Goal: Complete application form: Complete application form

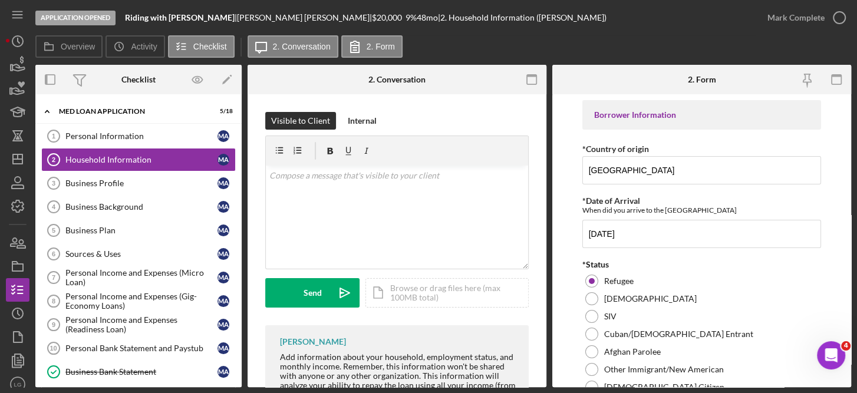
scroll to position [1543, 0]
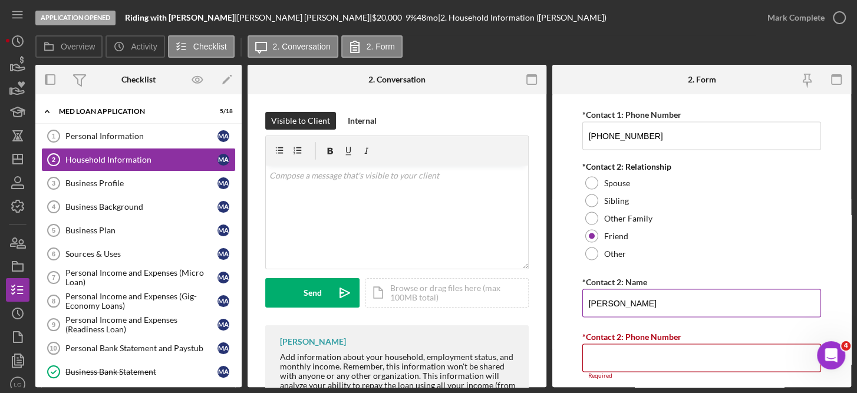
click at [655, 295] on input "[PERSON_NAME]" at bounding box center [702, 303] width 239 height 28
type input "[PERSON_NAME]"
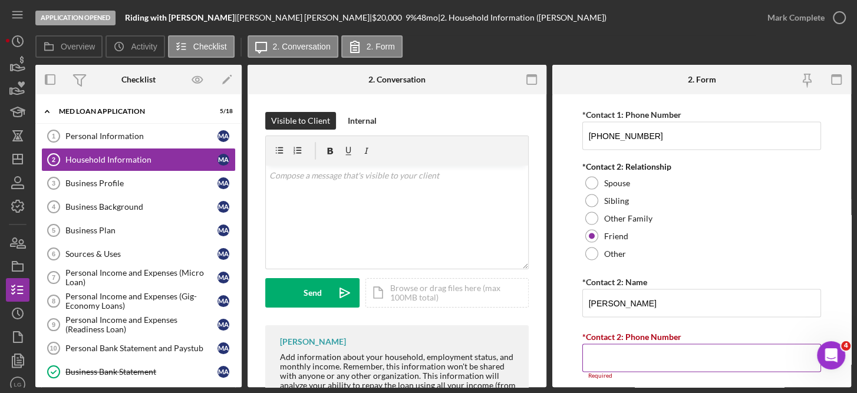
click at [630, 358] on input "*Contact 2: Phone Number" at bounding box center [702, 358] width 239 height 28
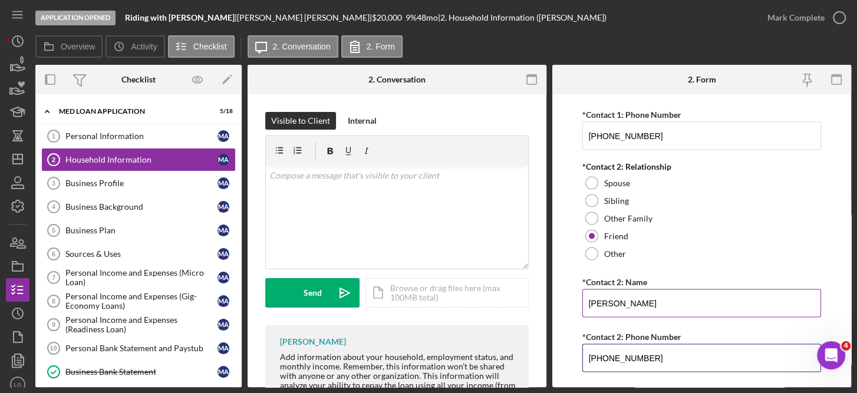
type input "[PHONE_NUMBER]"
click at [652, 300] on input "[PERSON_NAME]" at bounding box center [702, 303] width 239 height 28
click at [652, 297] on input "[PERSON_NAME]" at bounding box center [702, 303] width 239 height 28
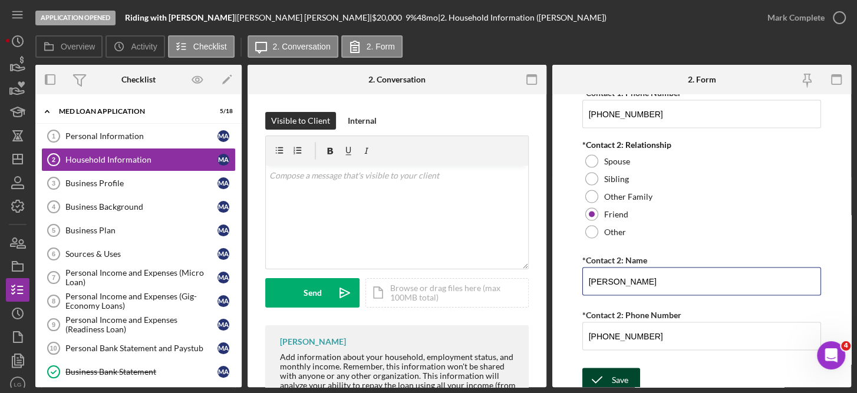
type input "[PERSON_NAME]"
click at [626, 368] on div "Save" at bounding box center [620, 380] width 17 height 24
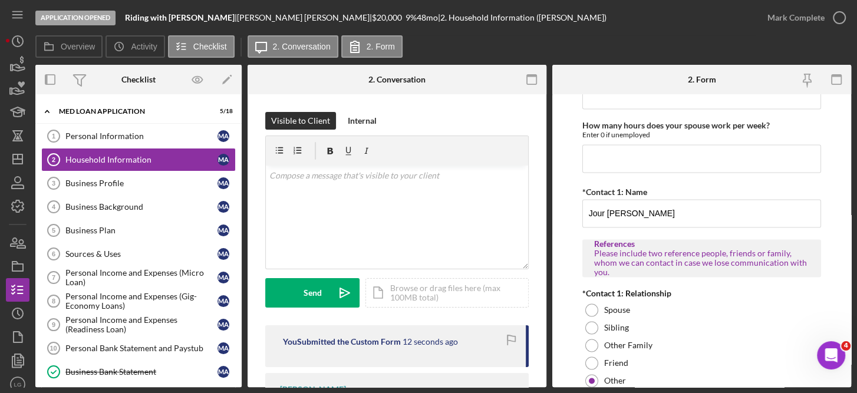
scroll to position [1208, 0]
click at [604, 209] on input "Jour [PERSON_NAME]" at bounding box center [702, 214] width 239 height 28
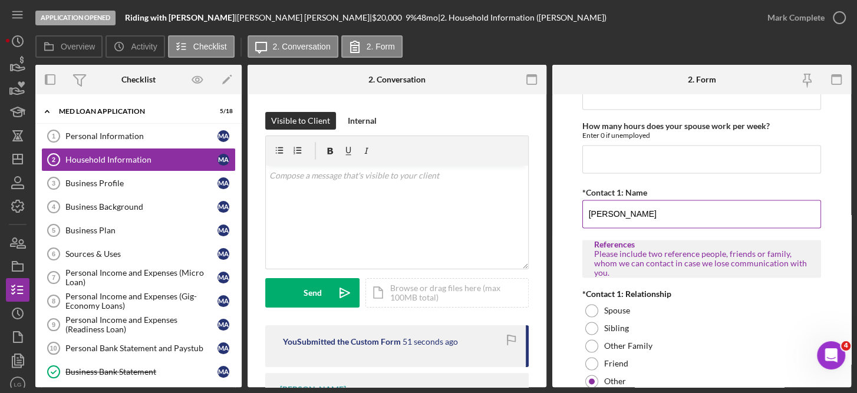
click at [714, 211] on input "[PERSON_NAME]" at bounding box center [702, 214] width 239 height 28
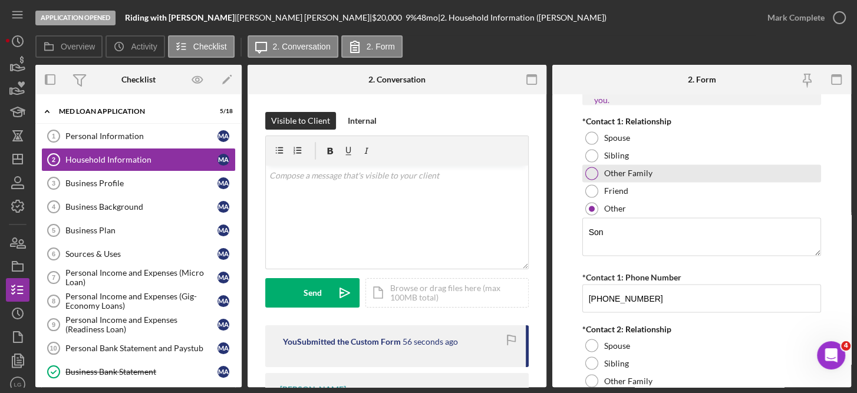
scroll to position [1381, 0]
type input "[PERSON_NAME]"
click at [592, 168] on div at bounding box center [592, 172] width 13 height 13
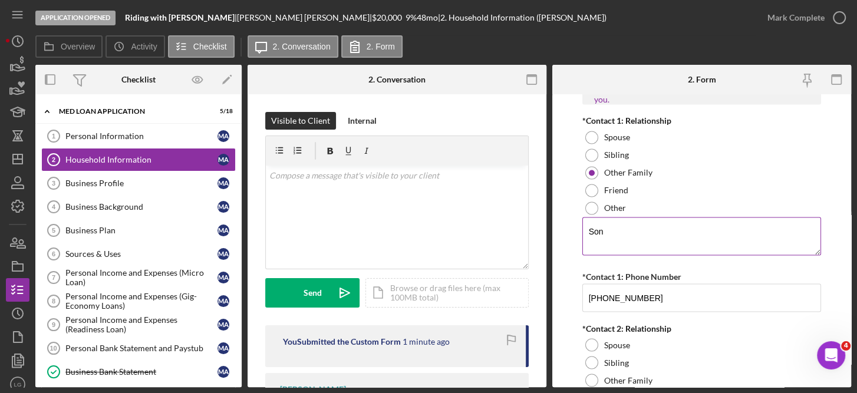
click at [645, 225] on textarea "Son" at bounding box center [702, 236] width 239 height 38
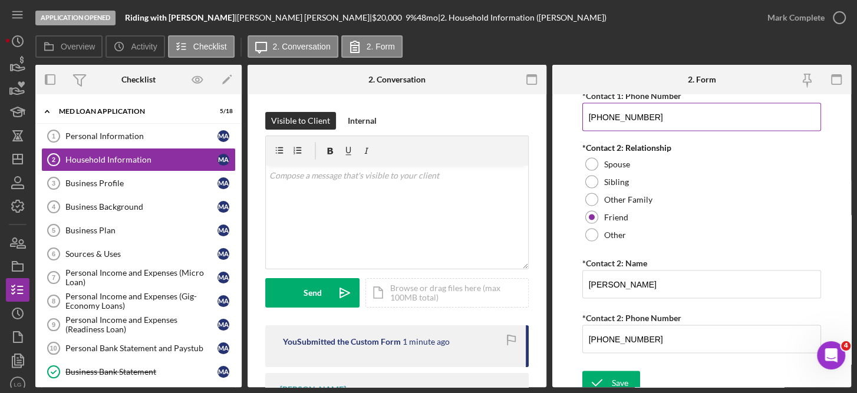
scroll to position [1565, 0]
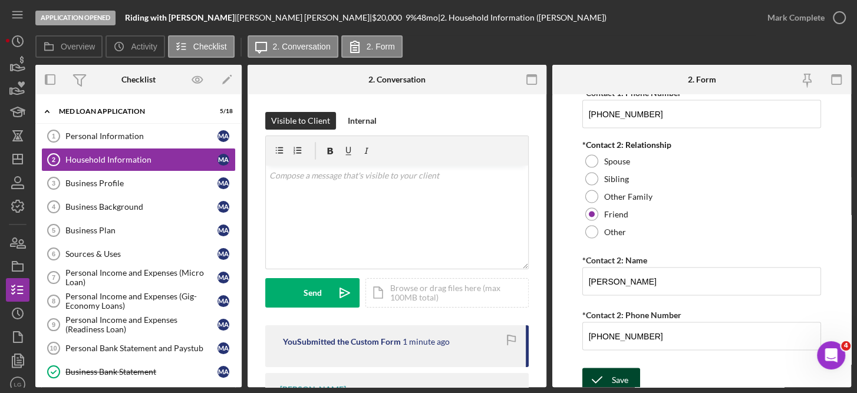
click at [613, 368] on div "Save" at bounding box center [620, 380] width 17 height 24
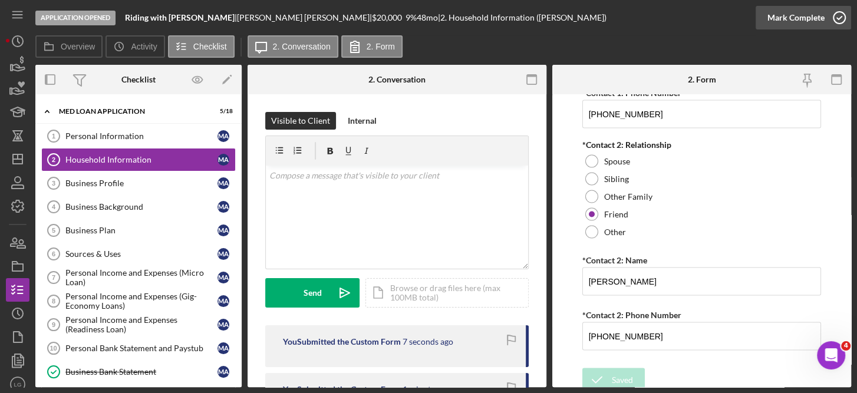
click at [843, 12] on icon "button" at bounding box center [839, 17] width 29 height 29
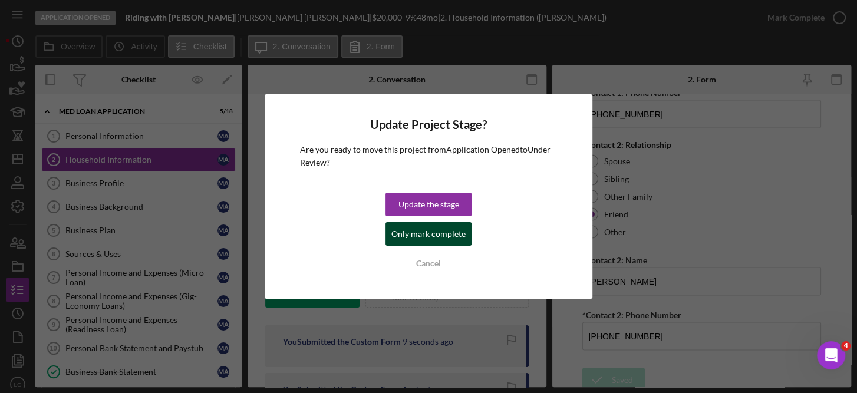
click at [409, 233] on div "Only mark complete" at bounding box center [429, 234] width 74 height 24
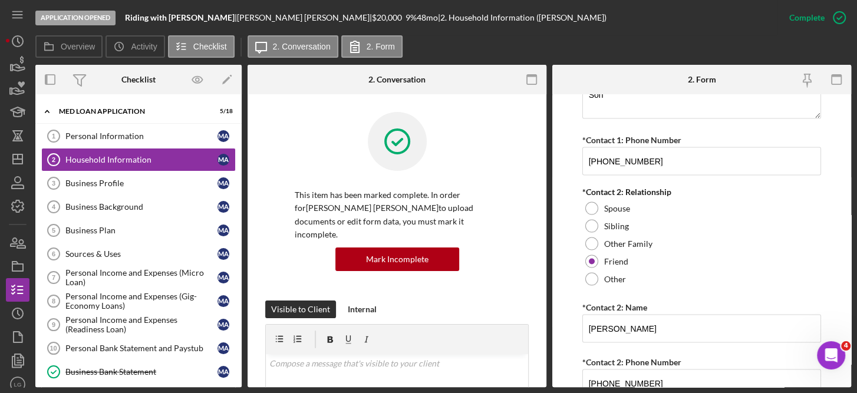
scroll to position [1612, 0]
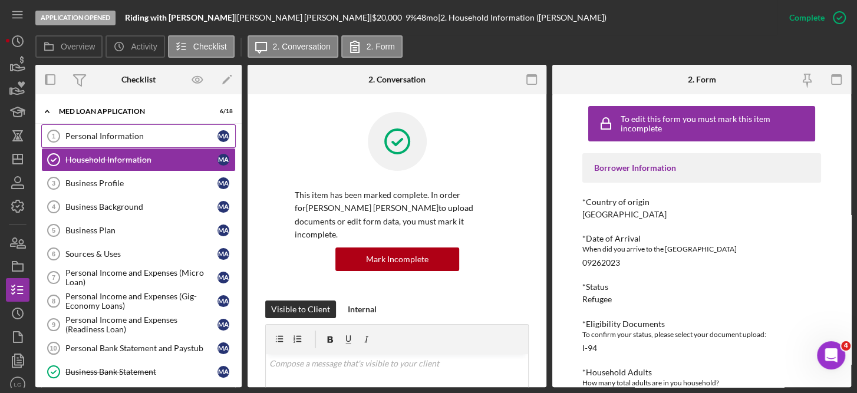
click at [101, 130] on link "Personal Information 1 Personal Information M A" at bounding box center [138, 136] width 195 height 24
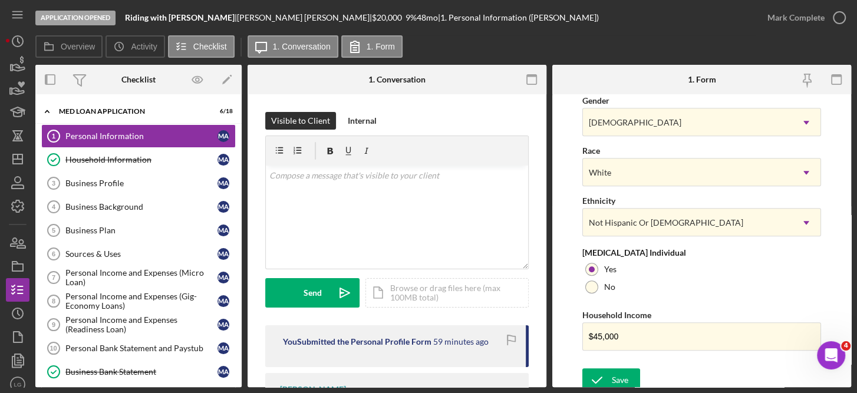
scroll to position [492, 0]
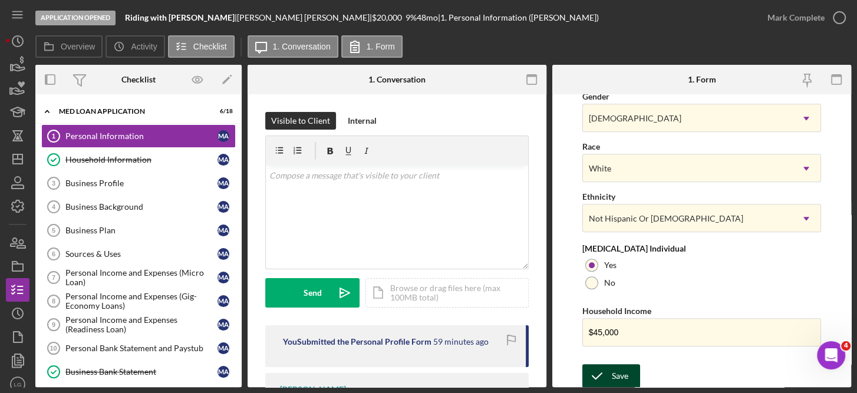
click at [619, 381] on div "Save" at bounding box center [620, 376] width 17 height 24
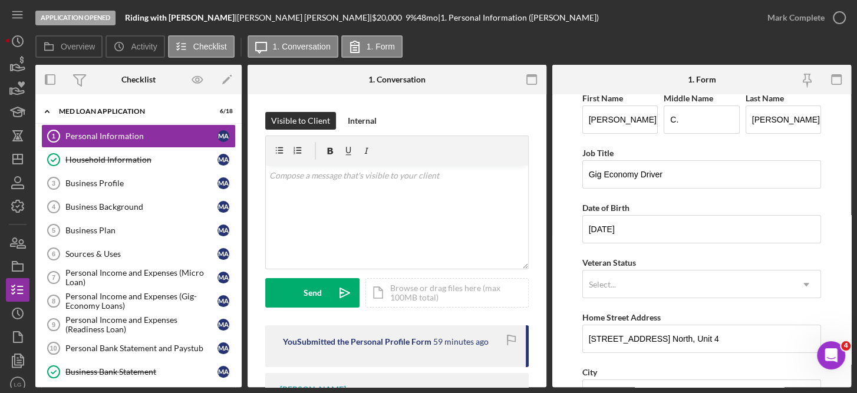
scroll to position [0, 0]
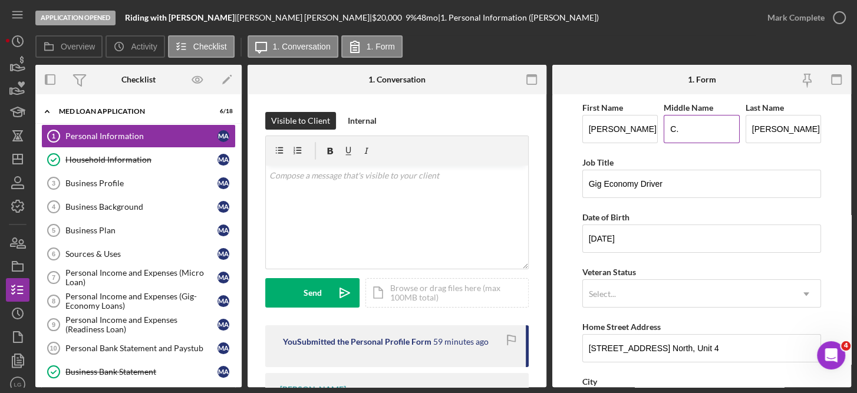
click at [684, 128] on input "C." at bounding box center [702, 129] width 76 height 28
type input "C"
type input "S"
click at [653, 130] on input "[PERSON_NAME]" at bounding box center [621, 129] width 76 height 28
type input "[PERSON_NAME]"
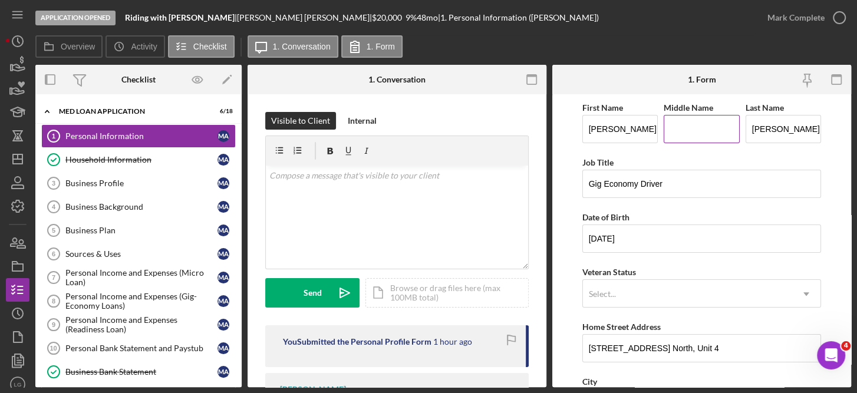
click at [692, 130] on input "Middle Name" at bounding box center [702, 129] width 76 height 28
type input "[PERSON_NAME]"
click at [699, 188] on input "Gig Economy Driver" at bounding box center [702, 184] width 239 height 28
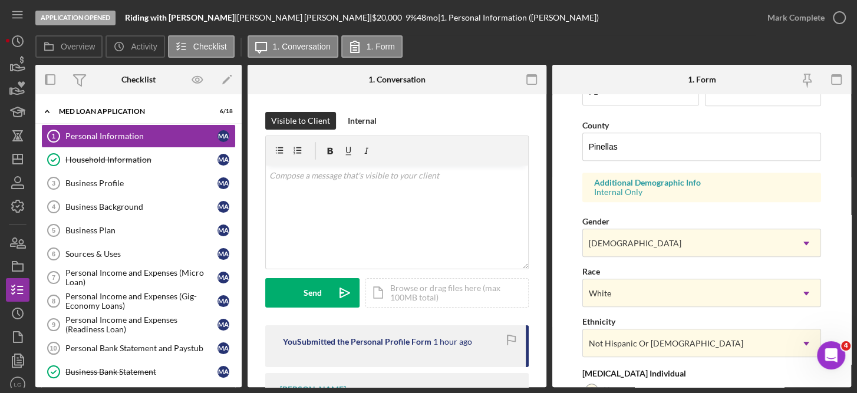
scroll to position [492, 0]
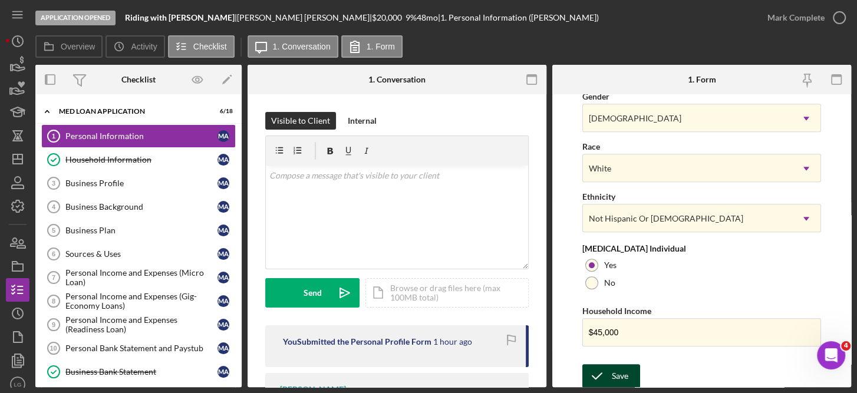
click at [617, 369] on div "Save" at bounding box center [620, 376] width 17 height 24
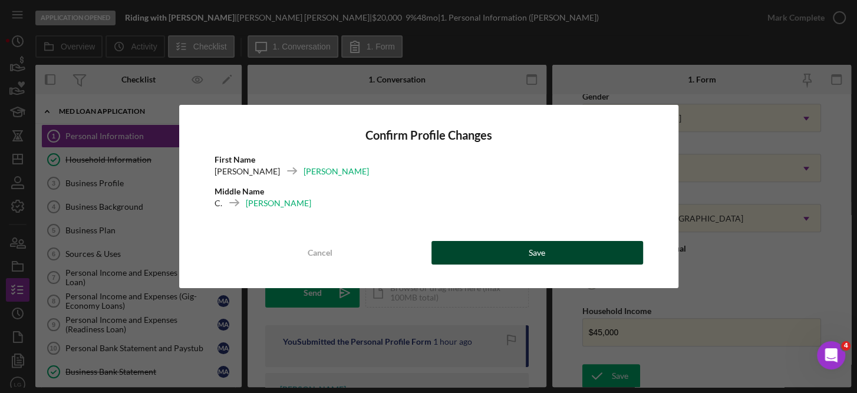
click at [577, 254] on button "Save" at bounding box center [538, 253] width 212 height 24
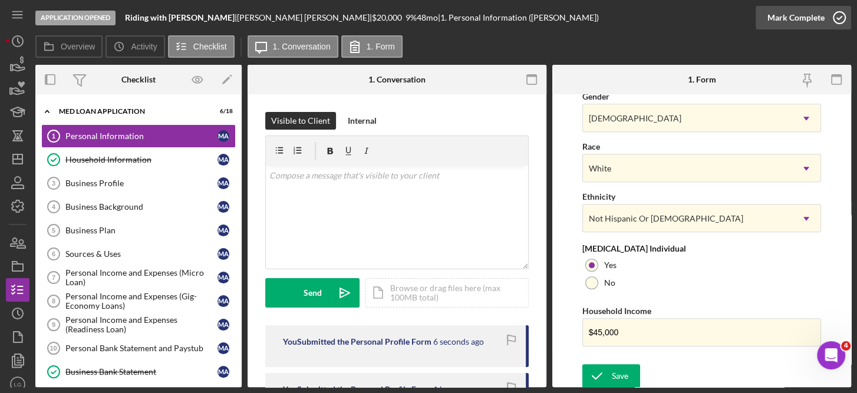
click at [842, 16] on icon "button" at bounding box center [839, 17] width 29 height 29
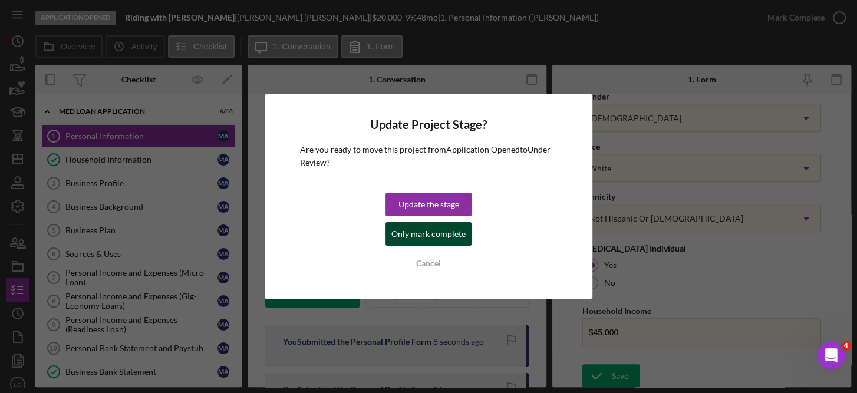
click at [431, 238] on div "Only mark complete" at bounding box center [429, 234] width 74 height 24
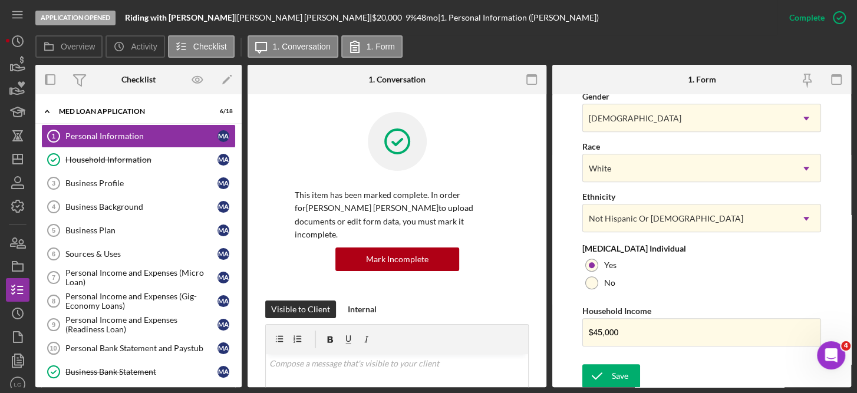
scroll to position [257, 0]
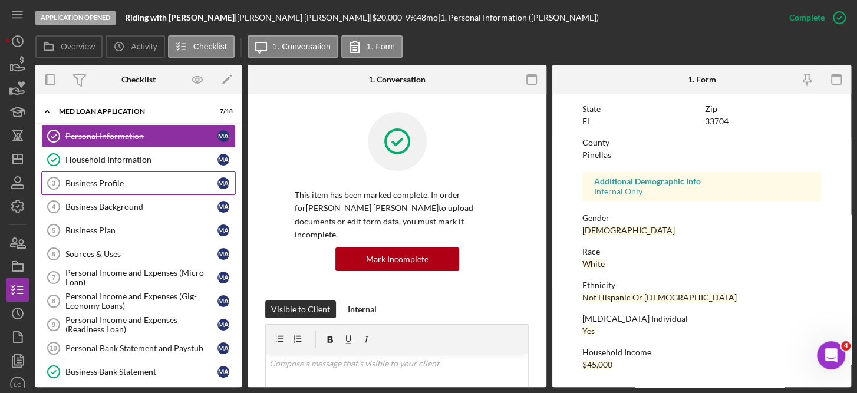
click at [115, 182] on div "Business Profile" at bounding box center [141, 183] width 152 height 9
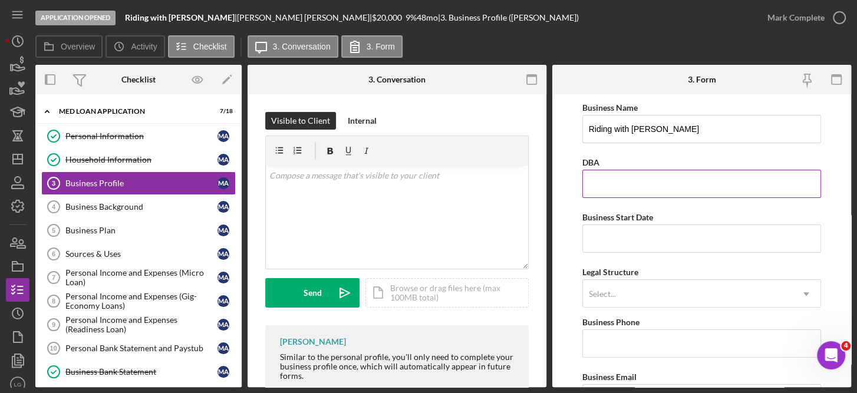
click at [633, 182] on input "DBA" at bounding box center [702, 184] width 239 height 28
type input "N/A"
click at [593, 236] on input "Business Start Date" at bounding box center [702, 239] width 239 height 28
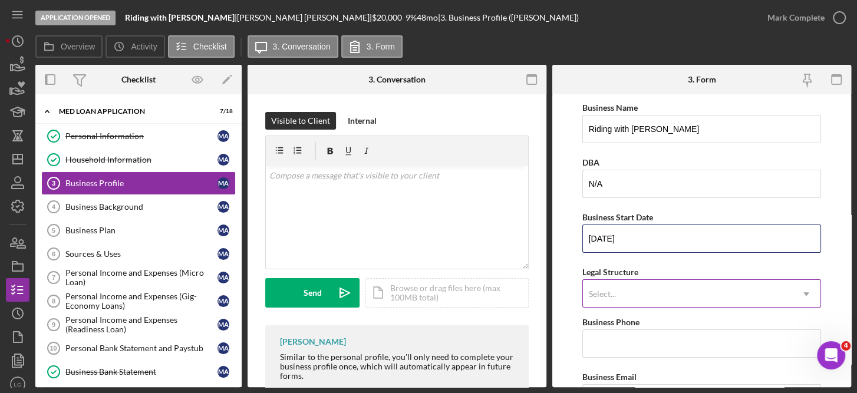
type input "[DATE]"
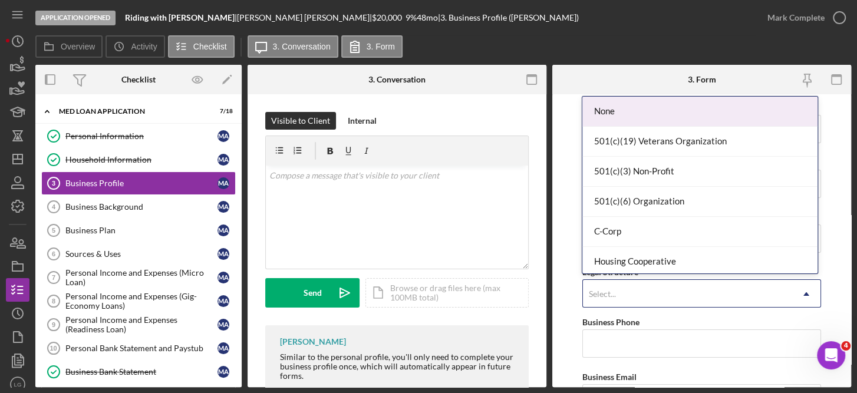
click at [805, 293] on use at bounding box center [807, 295] width 6 height 4
click at [609, 114] on div "None" at bounding box center [700, 112] width 235 height 30
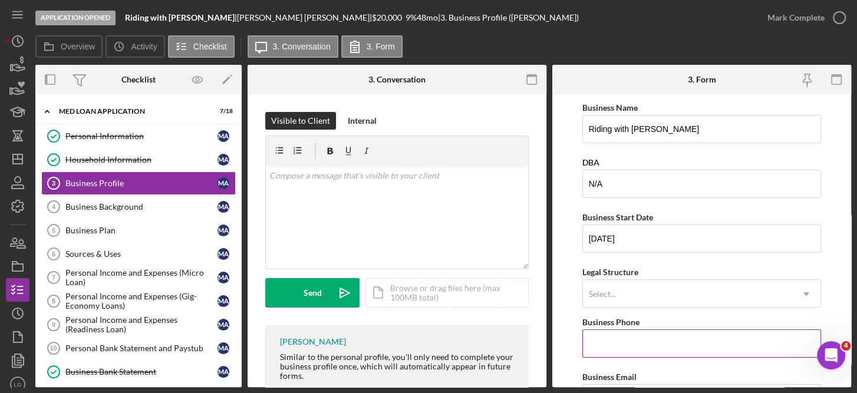
click at [611, 340] on input "Business Phone" at bounding box center [702, 344] width 239 height 28
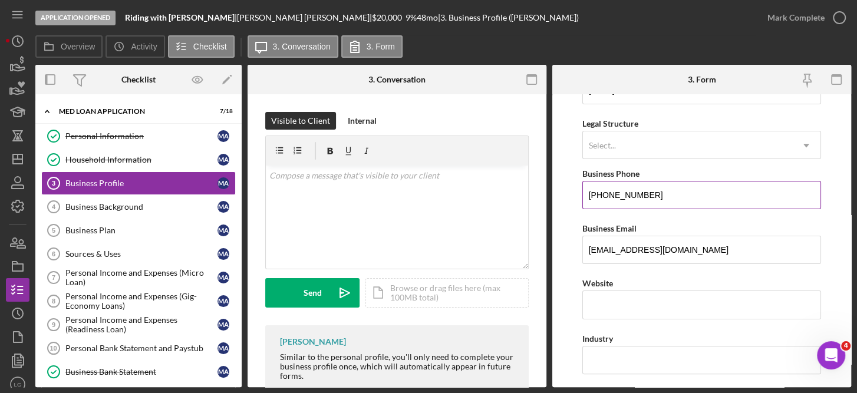
scroll to position [156, 0]
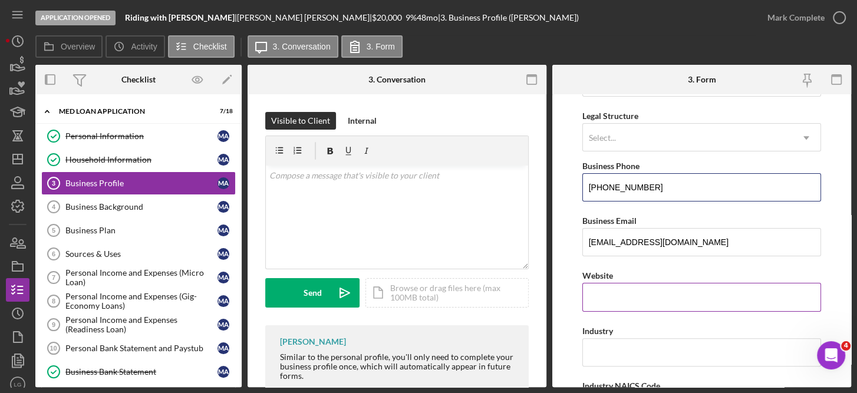
type input "[PHONE_NUMBER]"
click at [641, 294] on input "Website" at bounding box center [702, 297] width 239 height 28
type input "n/a"
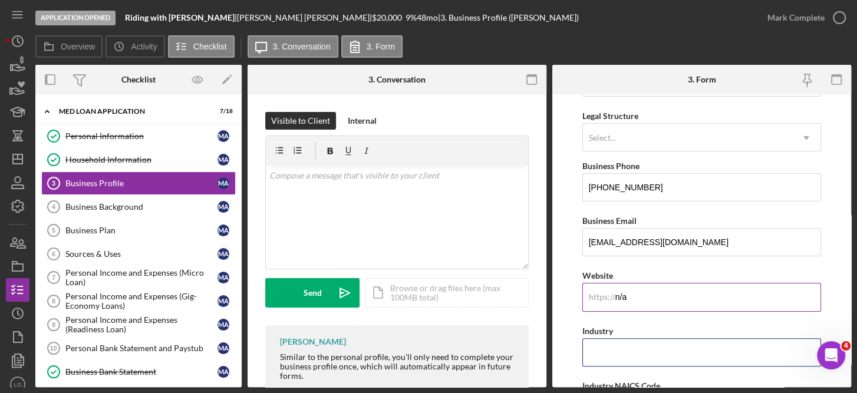
type input "Ride-Share Gig Economy"
type input "485310"
type input "[STREET_ADDRESS][PERSON_NAME]"
type input "[GEOGRAPHIC_DATA]"
type input "33948"
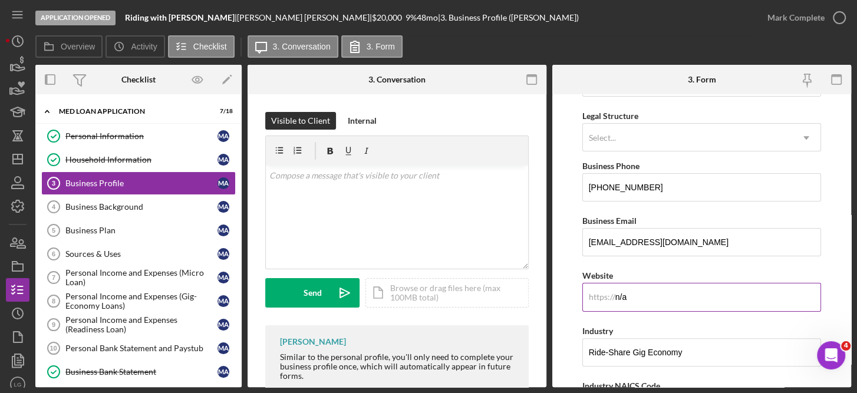
type input "[US_STATE]"
type input "$12,000"
type input "0"
type input "1"
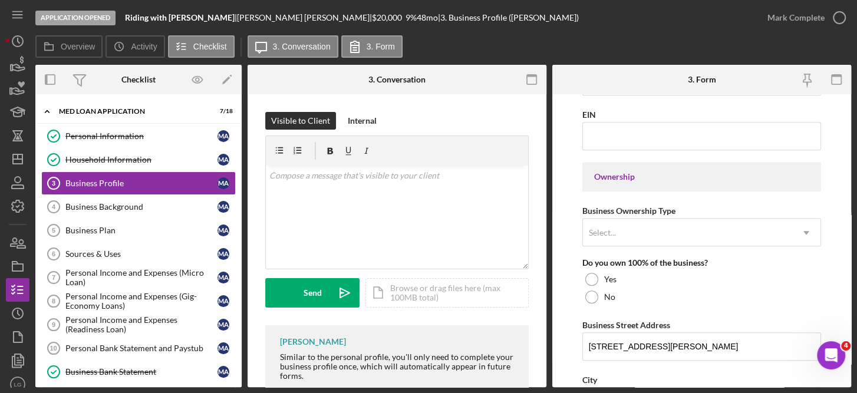
scroll to position [494, 0]
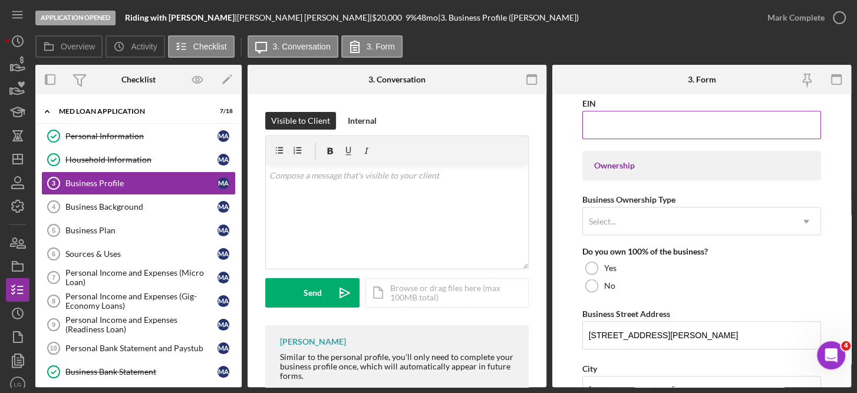
click at [622, 123] on input "EIN" at bounding box center [702, 125] width 239 height 28
click at [631, 98] on div "EIN" at bounding box center [702, 103] width 239 height 15
click at [639, 201] on div "Business Ownership Type Select... Icon/Dropdown Arrow" at bounding box center [702, 213] width 239 height 43
click at [606, 124] on input "EIN" at bounding box center [702, 125] width 239 height 28
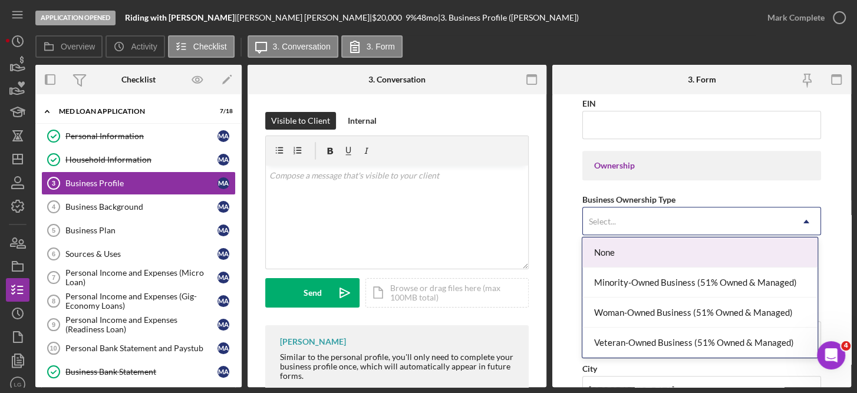
click at [806, 215] on icon "Icon/Dropdown Arrow" at bounding box center [807, 222] width 28 height 28
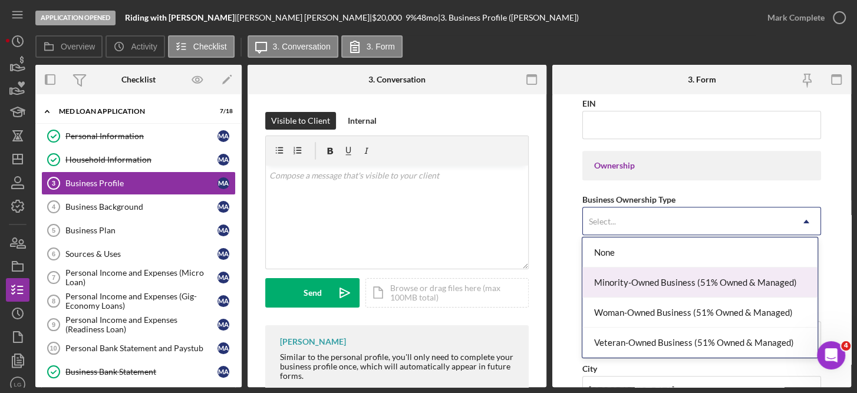
click at [613, 252] on div "None" at bounding box center [700, 253] width 235 height 30
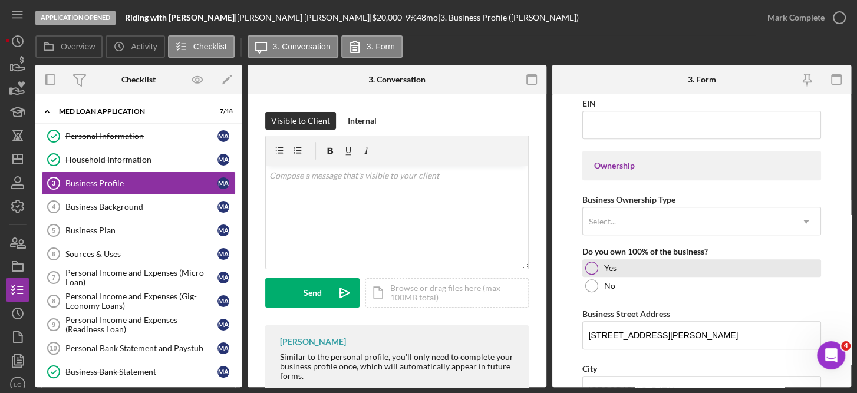
click at [594, 262] on div at bounding box center [592, 268] width 13 height 13
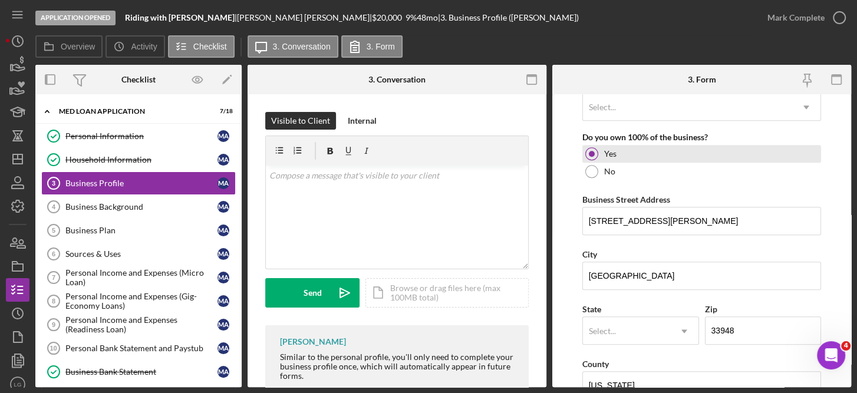
scroll to position [614, 0]
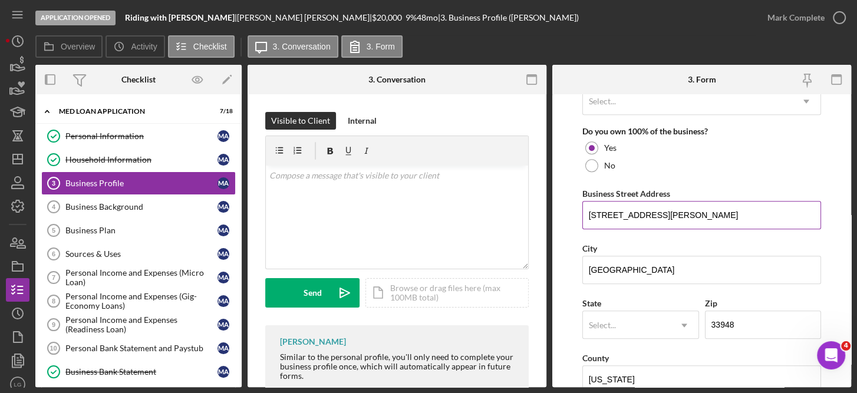
click at [735, 215] on input "[STREET_ADDRESS][PERSON_NAME]" at bounding box center [702, 215] width 239 height 28
type input "1"
type input "1110"
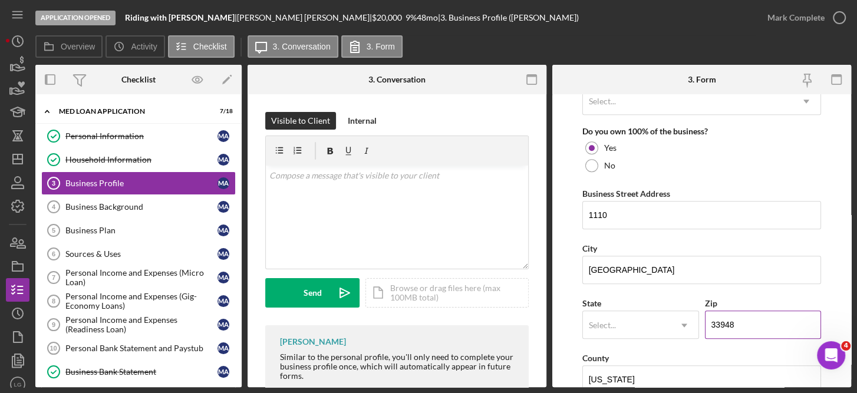
click at [762, 321] on input "33948" at bounding box center [763, 325] width 117 height 28
type input "3####"
type input "33704"
click at [685, 215] on input "1110" at bounding box center [702, 215] width 239 height 28
type input "[STREET_ADDRESS] North, Unit 4"
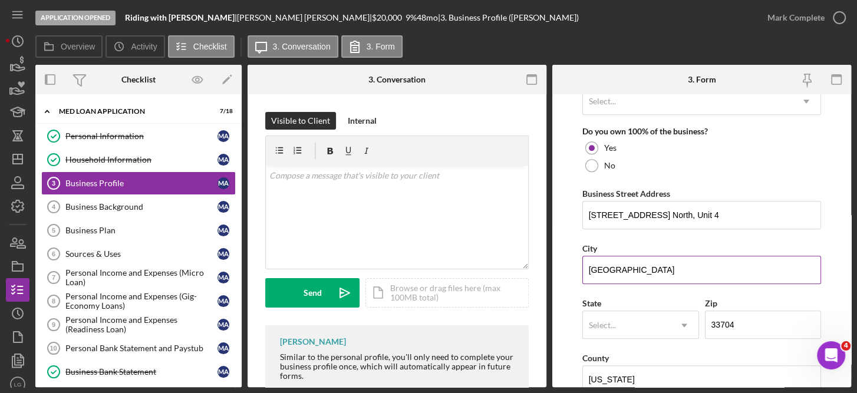
click at [648, 264] on input "[GEOGRAPHIC_DATA]" at bounding box center [702, 270] width 239 height 28
type input "P"
type input "[GEOGRAPHIC_DATA]"
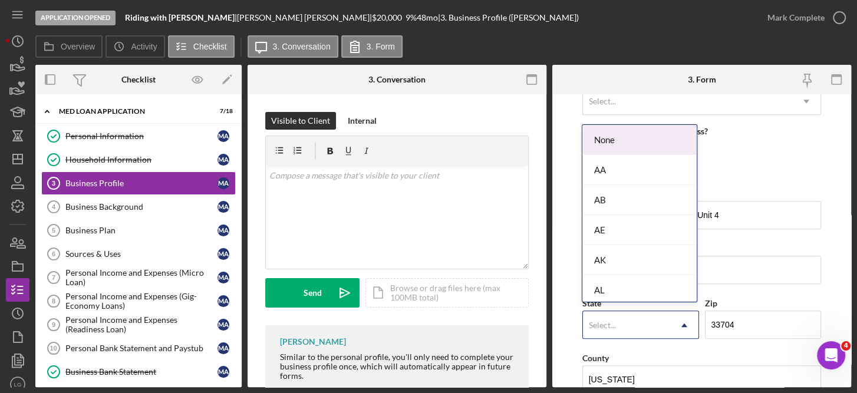
click at [683, 320] on icon "Icon/Dropdown Arrow" at bounding box center [685, 325] width 28 height 28
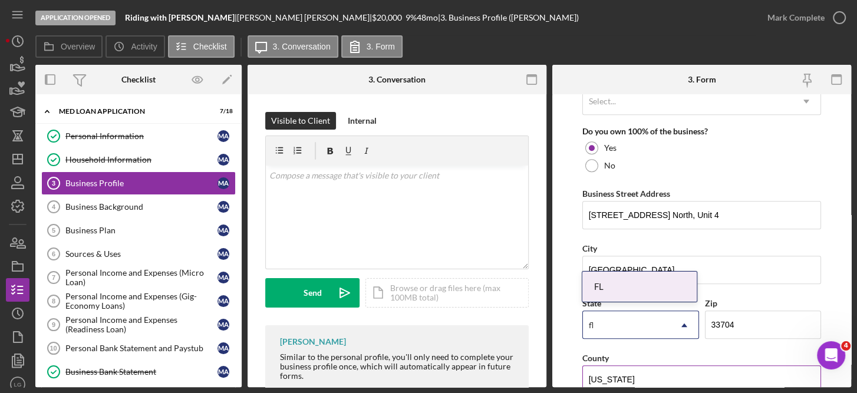
type input "fl"
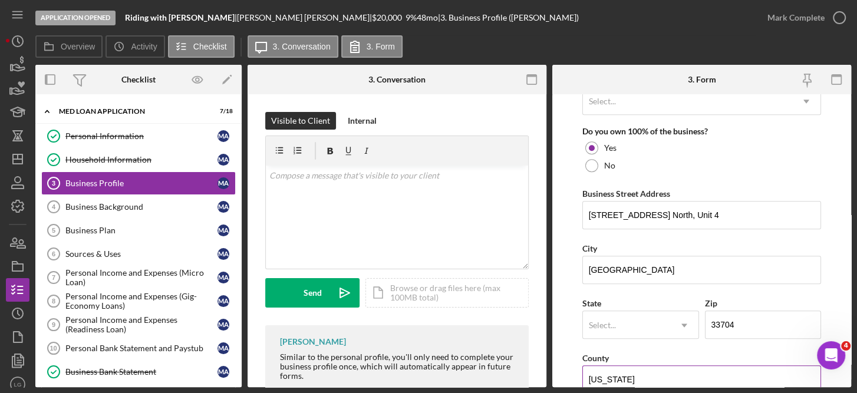
click at [626, 380] on input "[US_STATE]" at bounding box center [702, 380] width 239 height 28
type input "F"
type input "Pinellas"
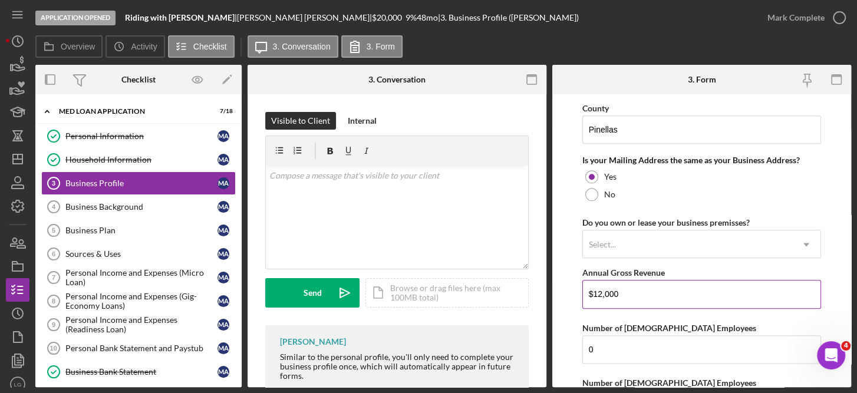
click at [639, 286] on input "$12,000" at bounding box center [702, 294] width 239 height 28
type input "$45,000"
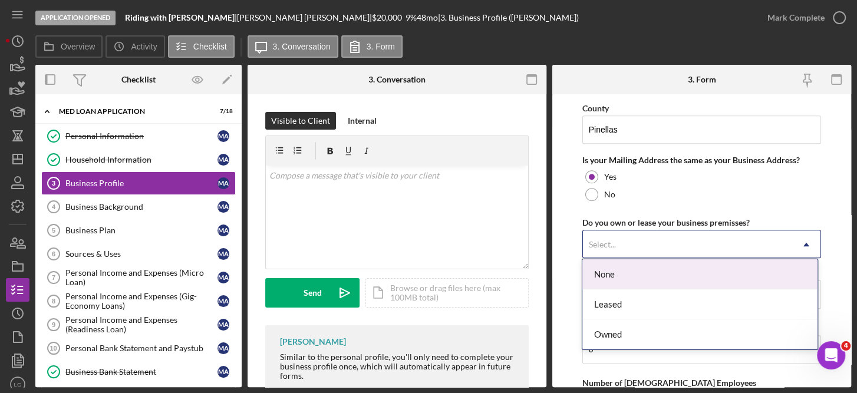
click at [802, 236] on icon "Icon/Dropdown Arrow" at bounding box center [807, 245] width 28 height 28
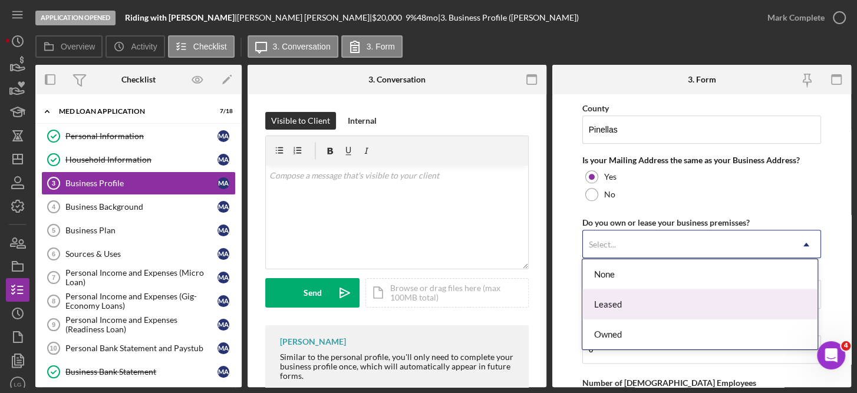
click at [620, 297] on div "Leased" at bounding box center [700, 305] width 235 height 30
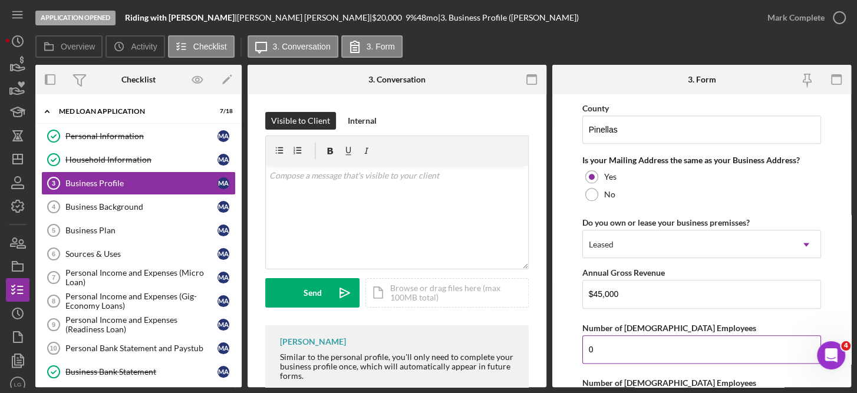
click at [612, 341] on input "0" at bounding box center [702, 350] width 239 height 28
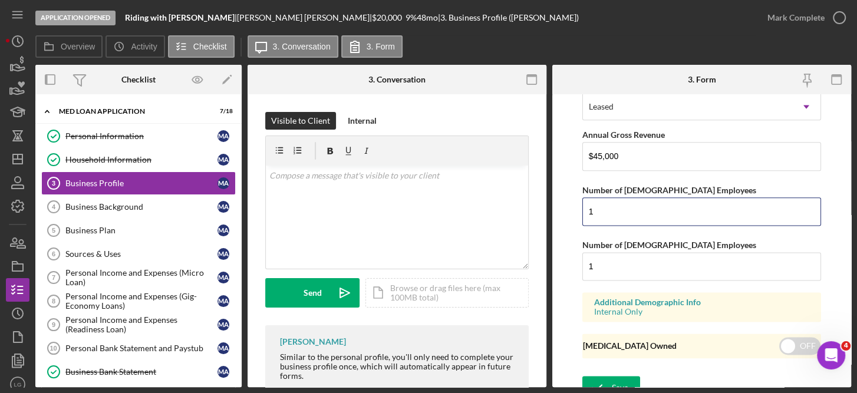
scroll to position [1011, 0]
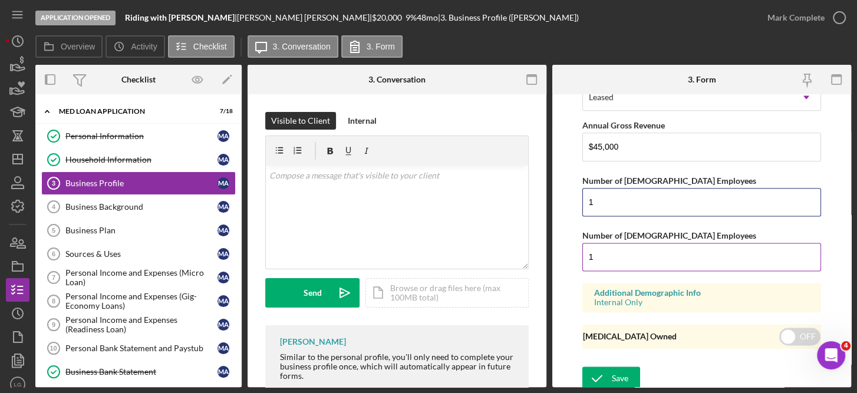
type input "1"
click at [631, 255] on input "1" at bounding box center [702, 257] width 239 height 28
type input "0"
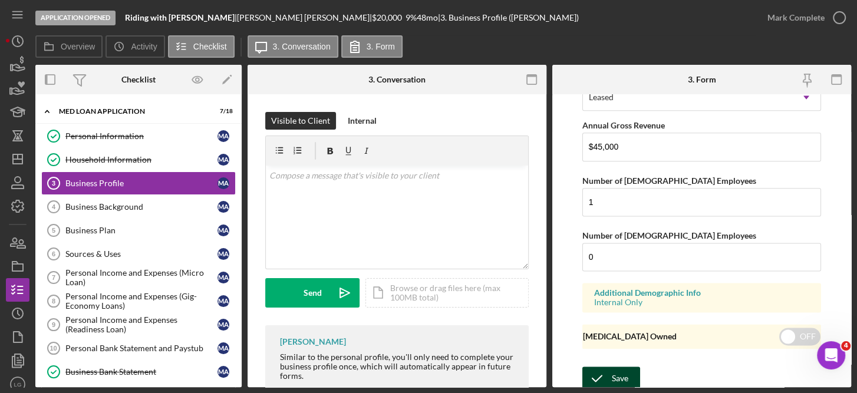
click at [614, 373] on div "Save" at bounding box center [620, 379] width 17 height 24
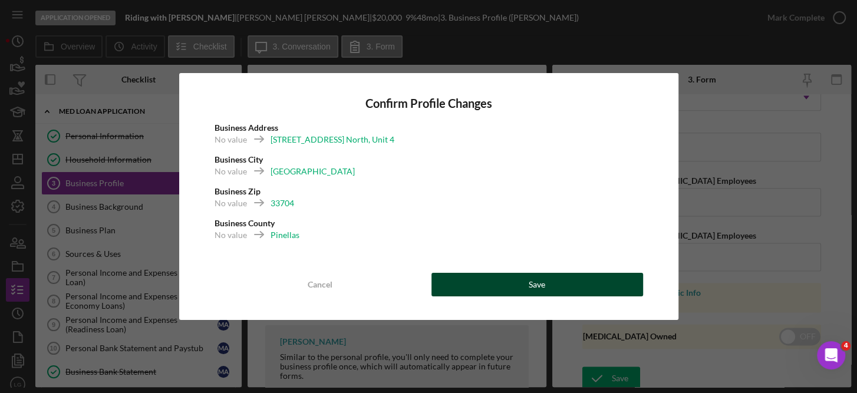
click at [551, 286] on button "Save" at bounding box center [538, 285] width 212 height 24
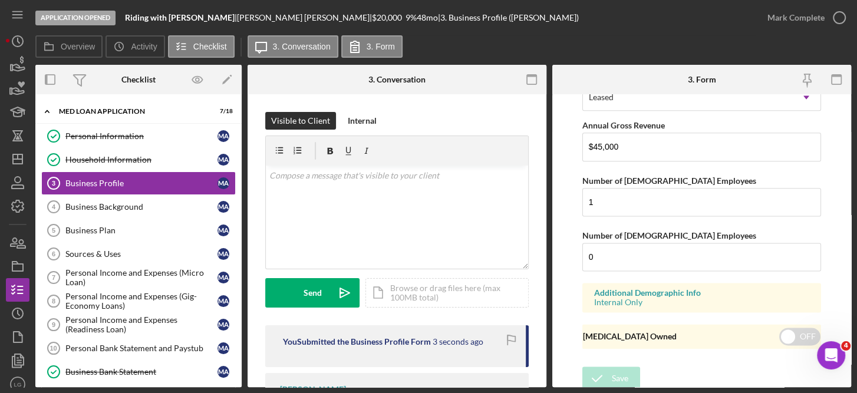
click at [843, 121] on form "Business Name Riding with [PERSON_NAME] DBA N/A Business Start Date [DATE] Lega…" at bounding box center [702, 240] width 299 height 293
click at [843, 115] on form "Business Name Riding with [PERSON_NAME] DBA N/A Business Start Date [DATE] Lega…" at bounding box center [702, 240] width 299 height 293
click at [846, 107] on form "Business Name Riding with [PERSON_NAME] DBA N/A Business Start Date [DATE] Lega…" at bounding box center [702, 240] width 299 height 293
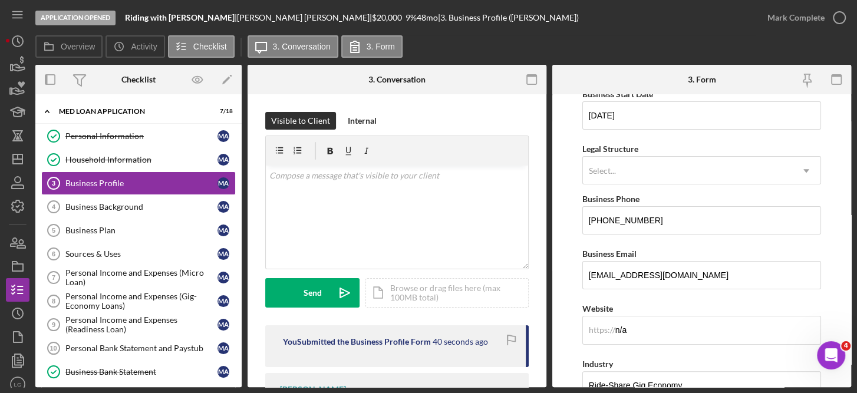
scroll to position [126, 0]
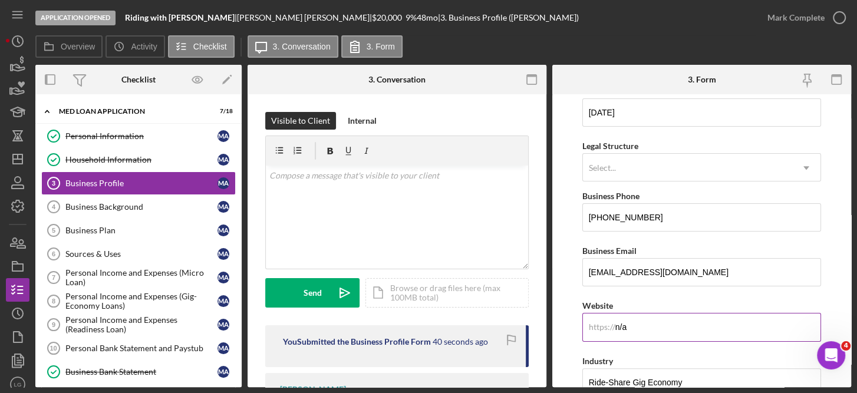
click at [761, 323] on input "n/a" at bounding box center [702, 327] width 239 height 28
click at [596, 111] on input "[DATE]" at bounding box center [702, 112] width 239 height 28
drag, startPoint x: 645, startPoint y: 111, endPoint x: 564, endPoint y: 120, distance: 81.2
click at [564, 120] on form "Business Name Riding with [PERSON_NAME] DBA N/A Business Start Date [DATE] Lega…" at bounding box center [702, 240] width 299 height 293
type input "[DATE]"
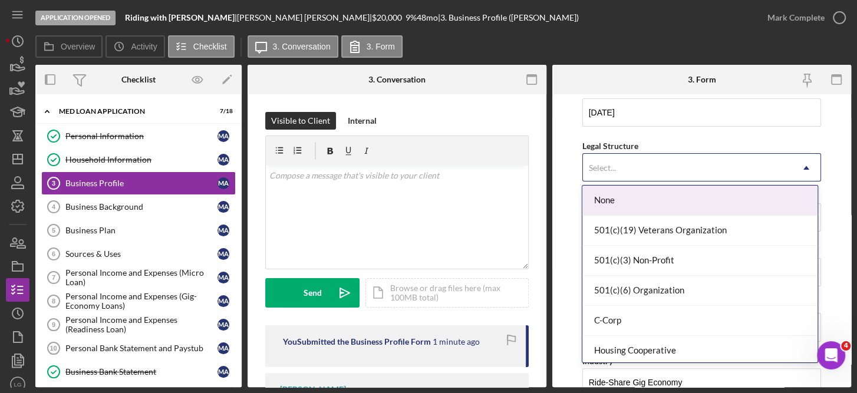
click at [797, 167] on icon "Icon/Dropdown Arrow" at bounding box center [807, 168] width 28 height 28
click at [702, 195] on div "None" at bounding box center [700, 201] width 235 height 30
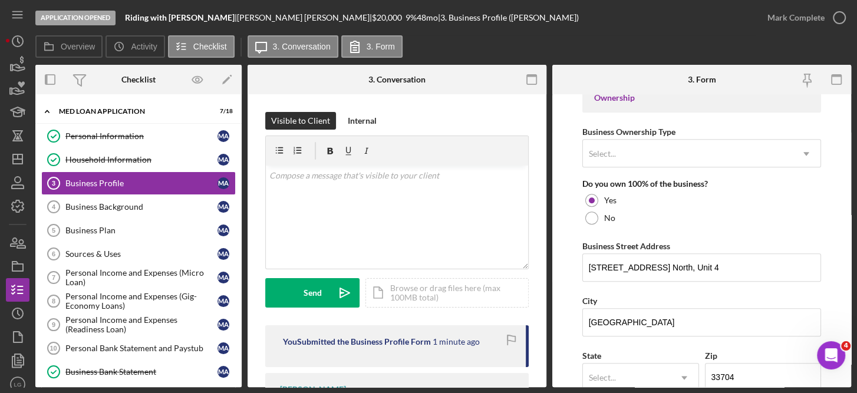
scroll to position [562, 0]
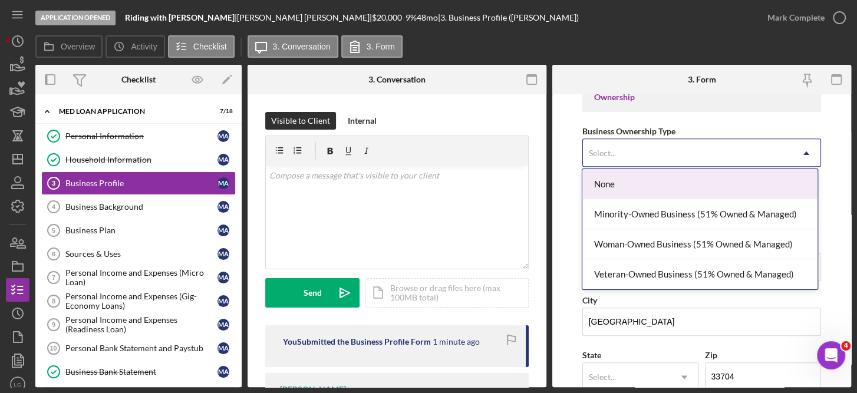
click at [741, 183] on div "None" at bounding box center [700, 184] width 235 height 30
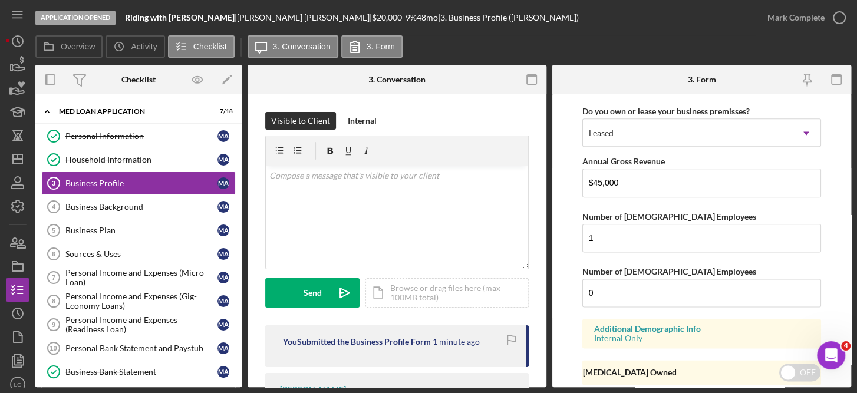
scroll to position [1011, 0]
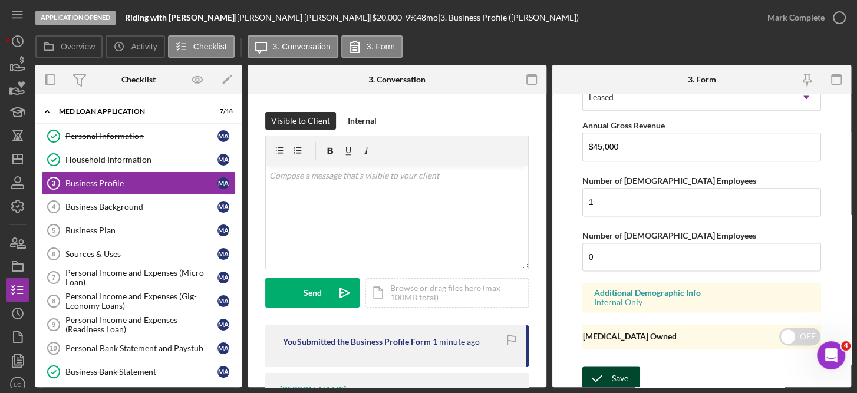
click at [619, 377] on div "Save" at bounding box center [620, 379] width 17 height 24
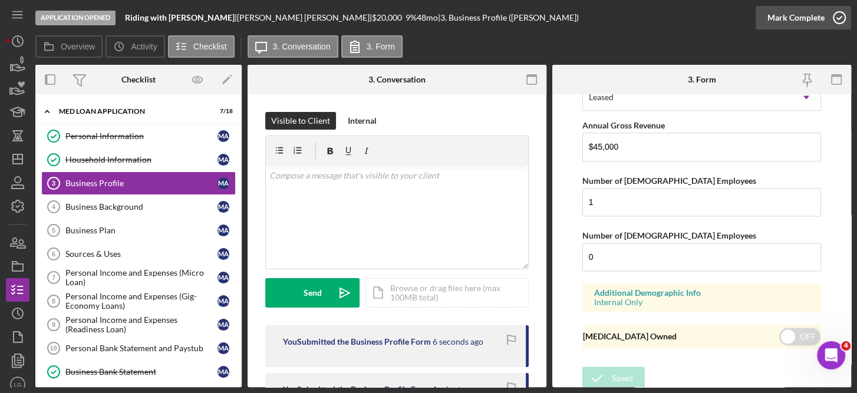
click at [838, 15] on icon "button" at bounding box center [839, 17] width 29 height 29
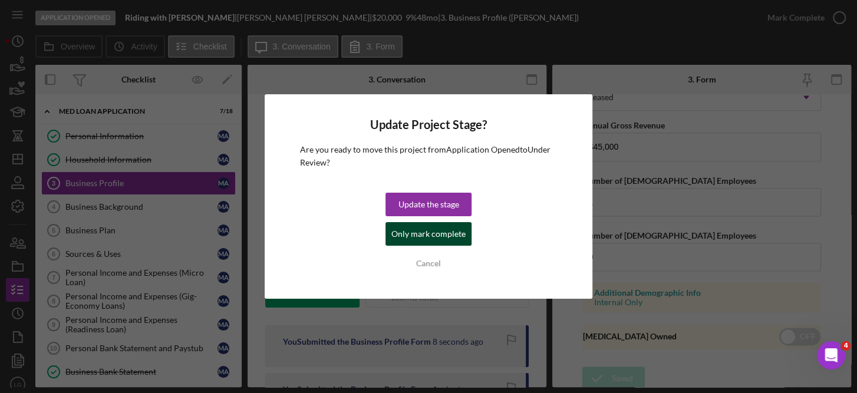
click at [449, 235] on div "Only mark complete" at bounding box center [429, 234] width 74 height 24
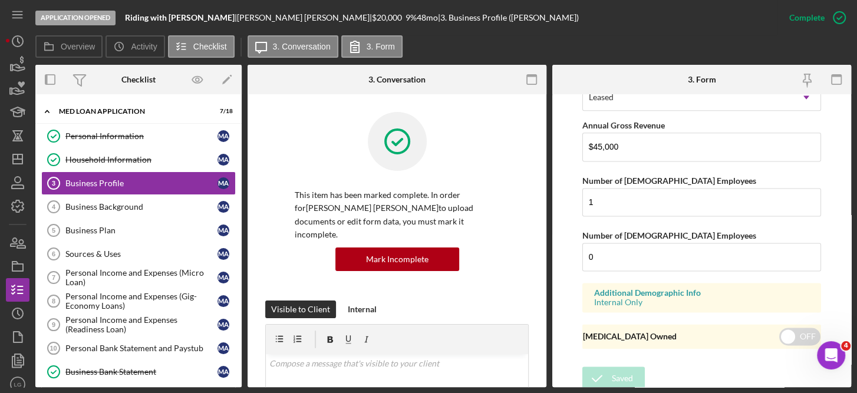
scroll to position [596, 0]
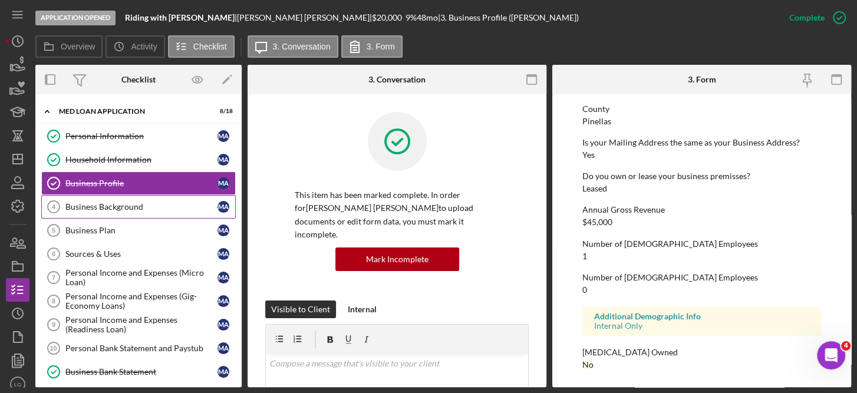
click at [137, 208] on div "Business Background" at bounding box center [141, 206] width 152 height 9
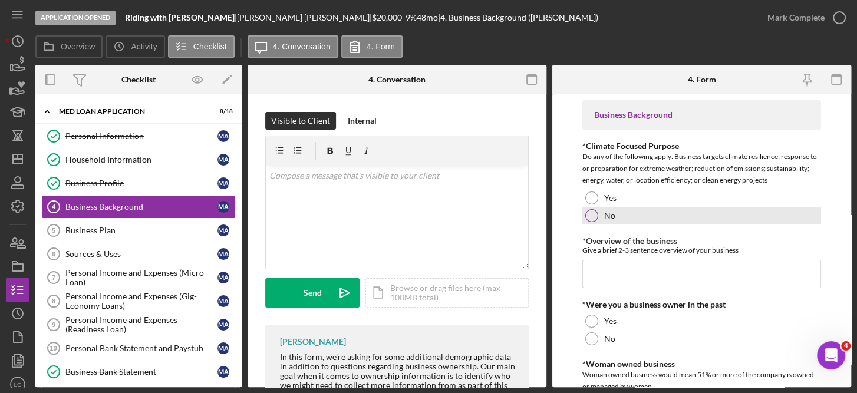
click at [596, 219] on div at bounding box center [592, 215] width 13 height 13
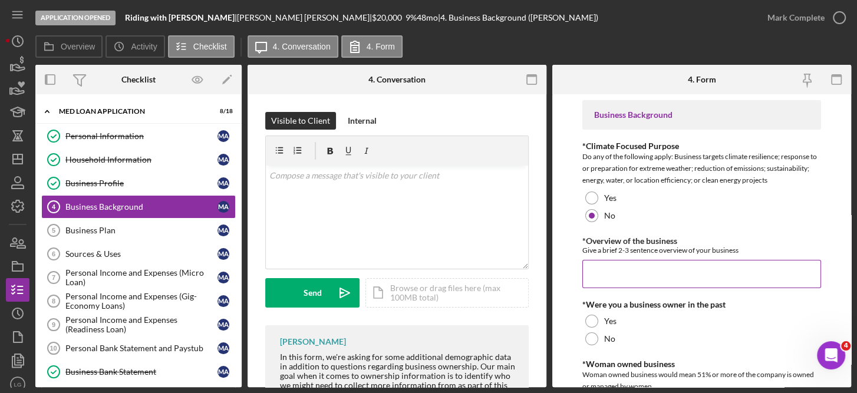
click at [605, 274] on input "*Overview of the business" at bounding box center [702, 274] width 239 height 28
type input "U"
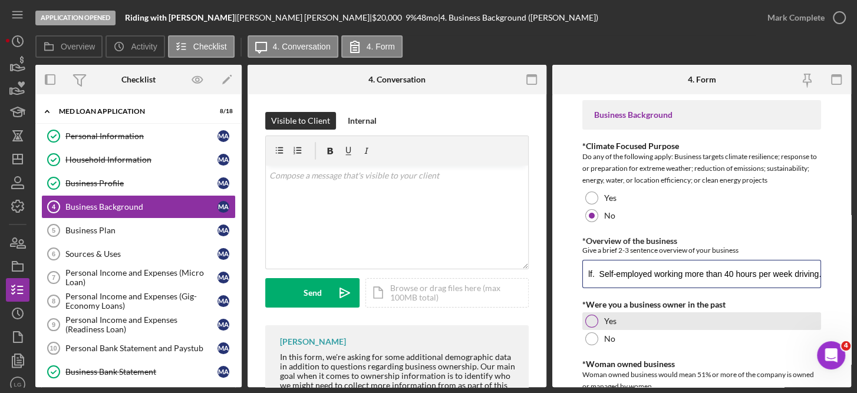
type input "Rideshare/Gig Economy Driver - driving with Uber and Lyft for more than a year …"
click at [596, 322] on div at bounding box center [592, 321] width 13 height 13
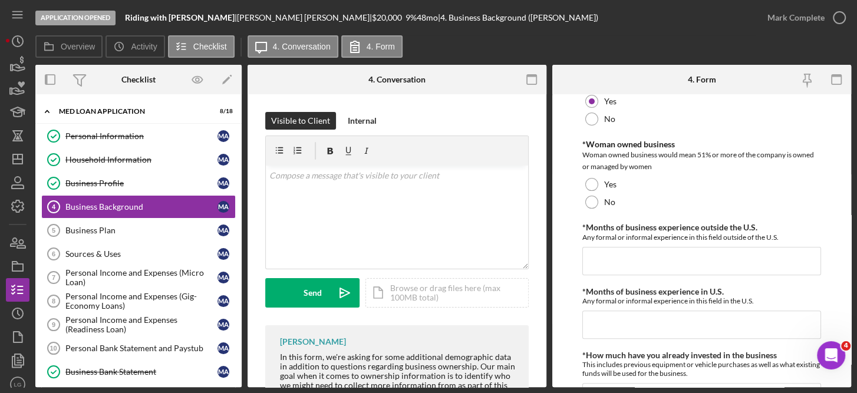
scroll to position [221, 0]
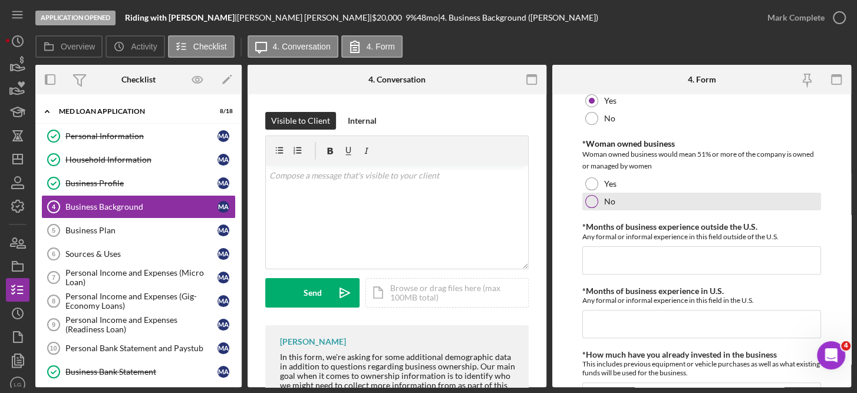
click at [606, 204] on label "No" at bounding box center [609, 201] width 11 height 9
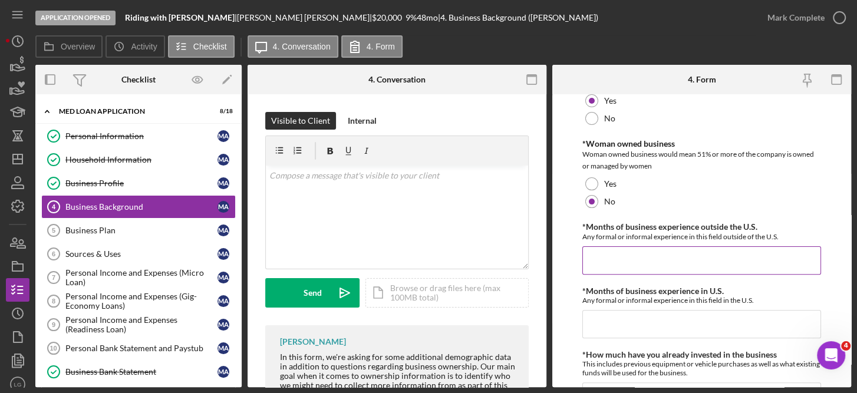
click at [611, 255] on input "*Months of business experience outside the U.S." at bounding box center [702, 261] width 239 height 28
click at [610, 257] on input "*Months of business experience outside the U.S." at bounding box center [702, 261] width 239 height 28
type input "24"
click at [605, 320] on input "*Months of business experience in U.S." at bounding box center [702, 324] width 239 height 28
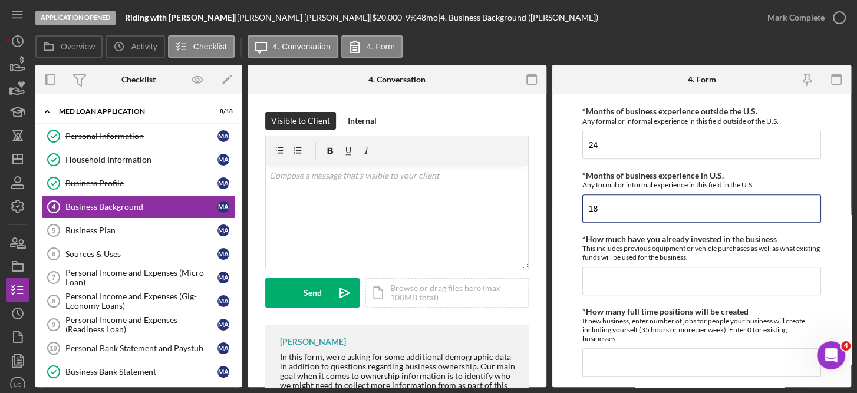
scroll to position [338, 0]
type input "18"
click at [630, 279] on input "*How much have you already invested in the business" at bounding box center [702, 279] width 239 height 28
type input "$7,000"
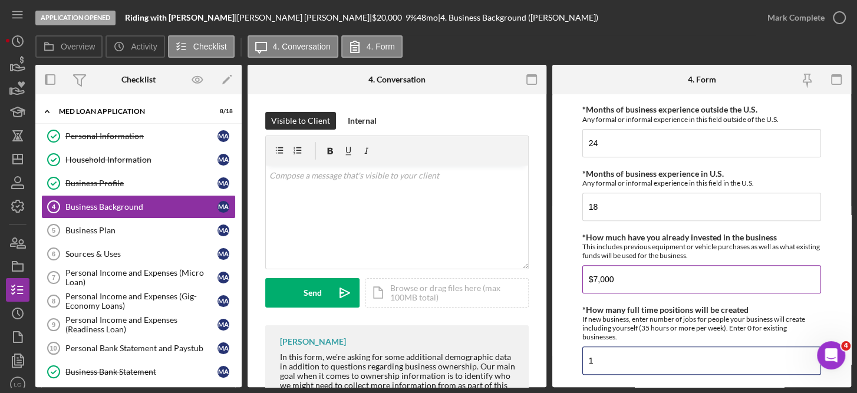
type input "1"
click at [632, 282] on input "$7,000" at bounding box center [702, 279] width 239 height 28
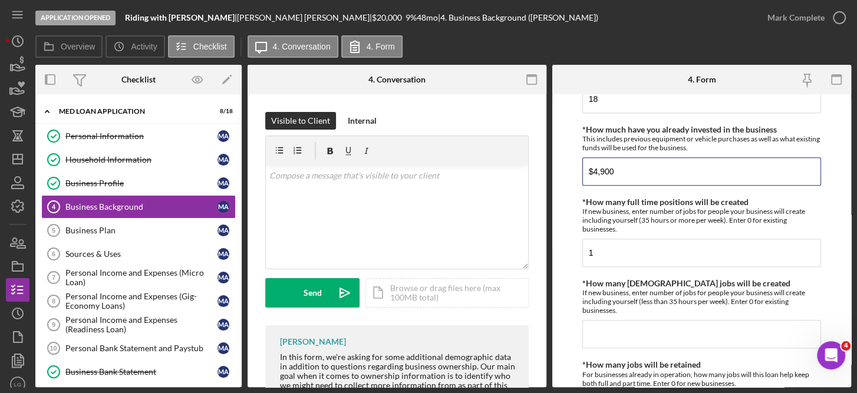
scroll to position [448, 0]
type input "$4,900"
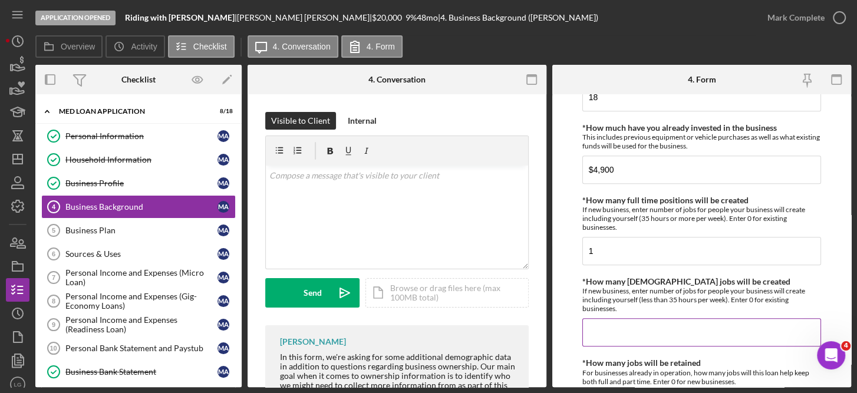
click at [614, 327] on input "*How many [DEMOGRAPHIC_DATA] jobs will be created" at bounding box center [702, 332] width 239 height 28
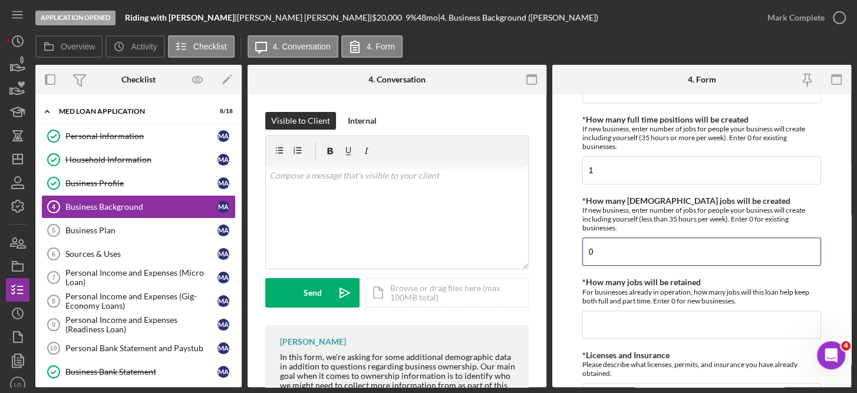
scroll to position [616, 0]
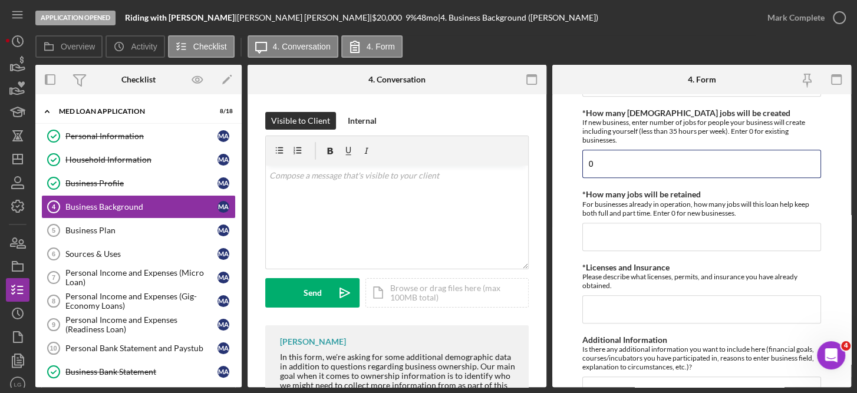
type input "0"
click at [637, 239] on input "*How many jobs will be retained" at bounding box center [702, 237] width 239 height 28
type input "1"
click at [625, 308] on input "*Licenses and Insurance" at bounding box center [702, 309] width 239 height 28
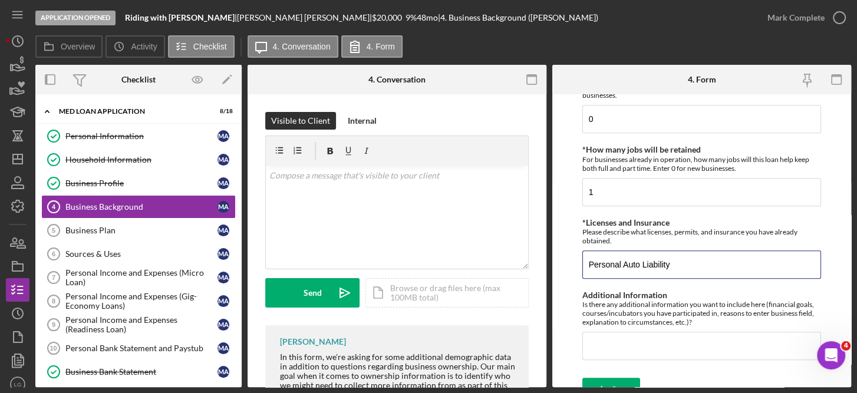
scroll to position [675, 0]
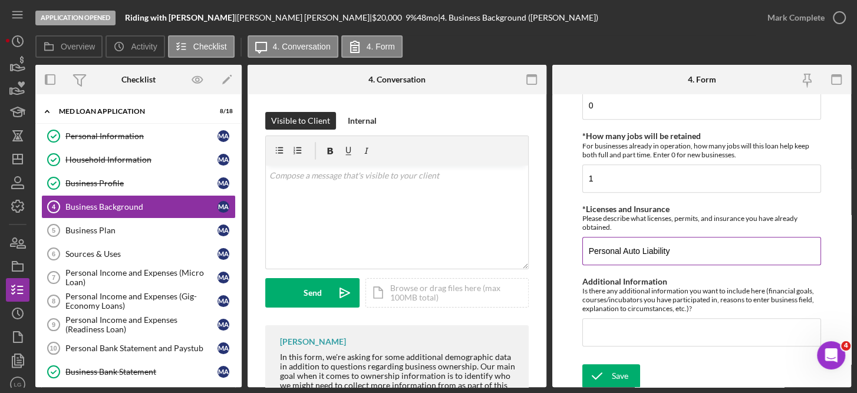
click at [589, 250] on input "Personal Auto Liability" at bounding box center [702, 251] width 239 height 28
click at [813, 249] on input "State of [US_STATE] Driver's License and Personal Auto Liability" at bounding box center [702, 251] width 239 height 28
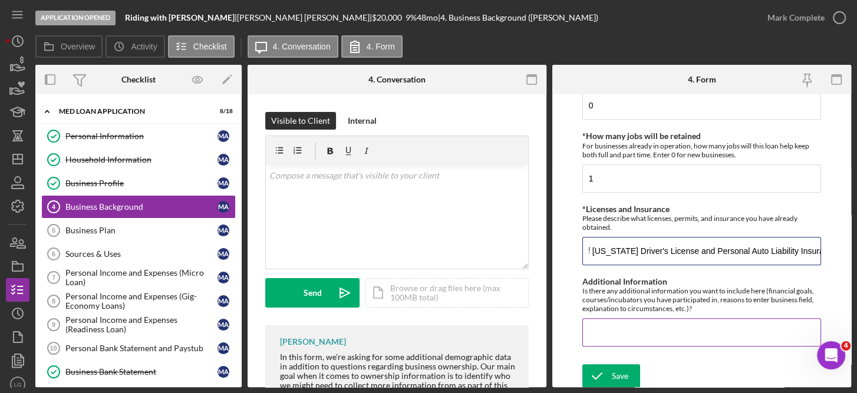
type input "State of [US_STATE] Driver's License and Personal Auto Liability Insurance."
click at [600, 322] on input "Additional Information" at bounding box center [702, 332] width 239 height 28
type input "The client is most interested in improving his credit score."
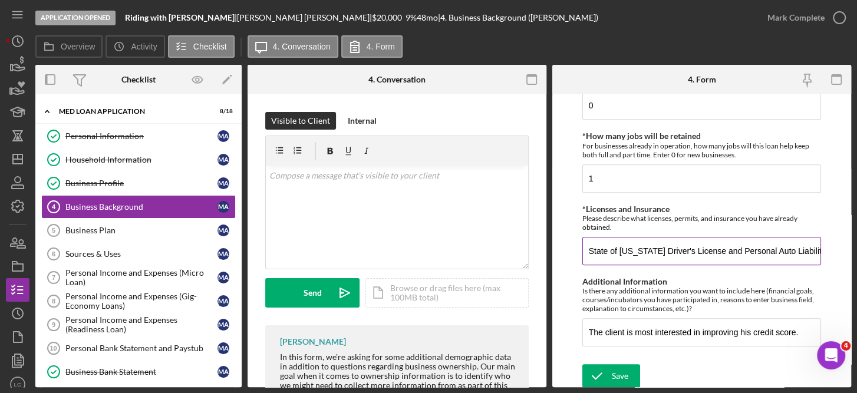
click at [619, 249] on input "State of [US_STATE] Driver's License and Personal Auto Liability Insurance." at bounding box center [702, 251] width 239 height 28
type input "[US_STATE] Driver's License and Personal Auto Liability Insurance."
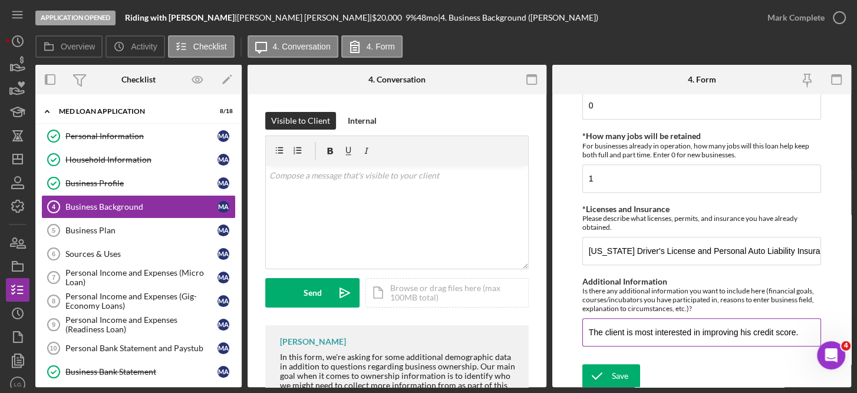
click at [701, 333] on input "The client is most interested in improving his credit score." at bounding box center [702, 332] width 239 height 28
type input "The client is most interested in learning how to use credit and improving his c…"
click at [846, 136] on form "Business Background *Climate Focused Purpose Do any of the following apply: Bus…" at bounding box center [702, 240] width 299 height 293
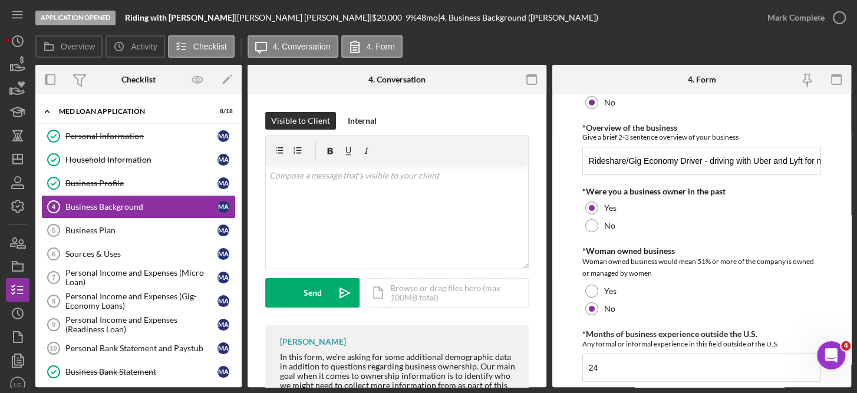
scroll to position [109, 0]
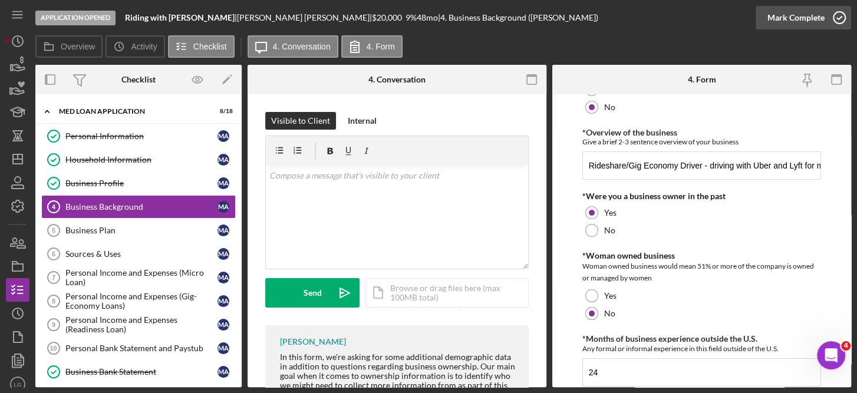
click at [844, 19] on icon "button" at bounding box center [839, 17] width 29 height 29
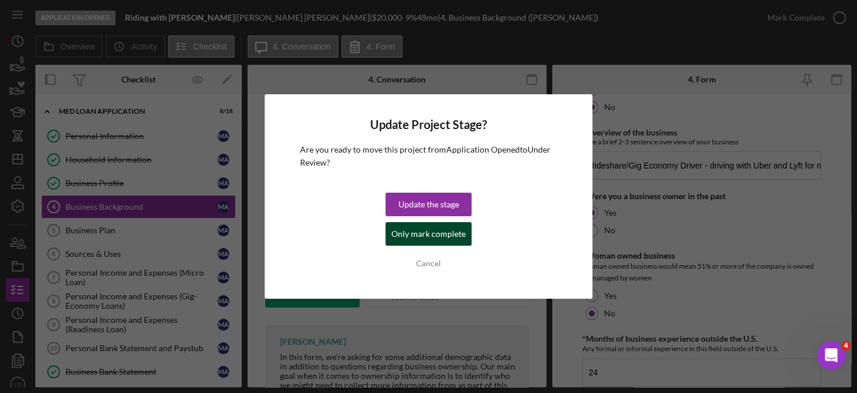
click at [436, 239] on div "Only mark complete" at bounding box center [429, 234] width 74 height 24
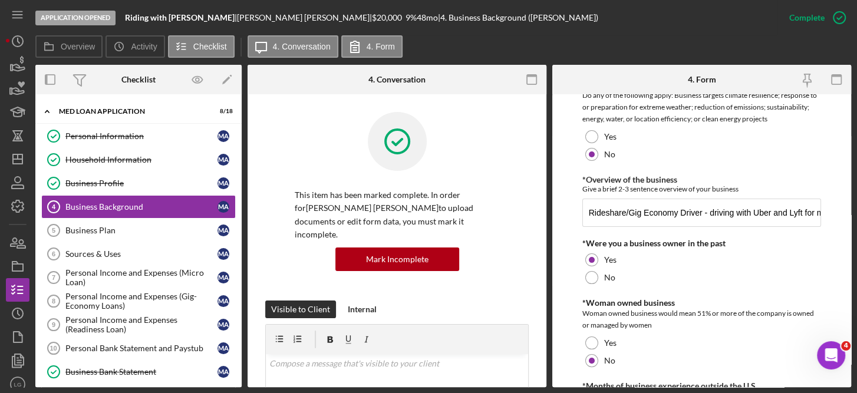
scroll to position [156, 0]
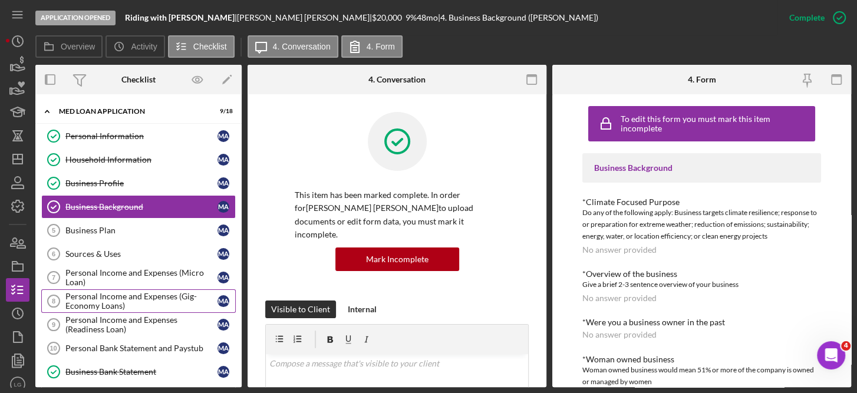
click at [175, 294] on div "Personal Income and Expenses (Gig-Economy Loans)" at bounding box center [141, 301] width 152 height 19
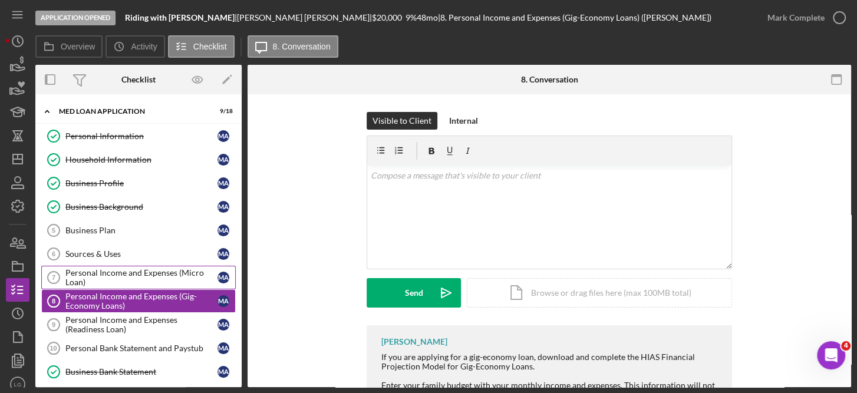
click at [155, 268] on div "Personal Income and Expenses (Micro Loan)" at bounding box center [141, 277] width 152 height 19
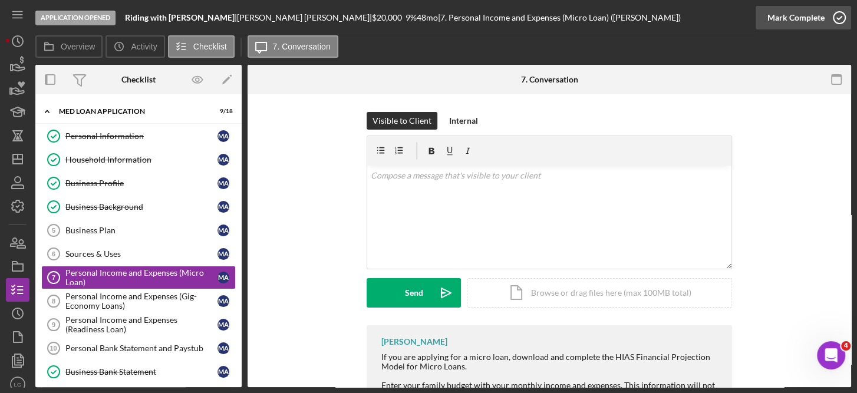
click at [840, 18] on icon "button" at bounding box center [839, 17] width 29 height 29
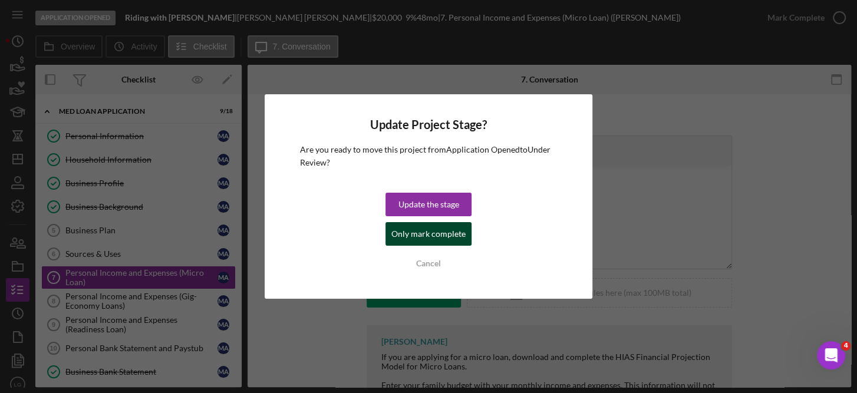
click at [438, 238] on div "Only mark complete" at bounding box center [429, 234] width 74 height 24
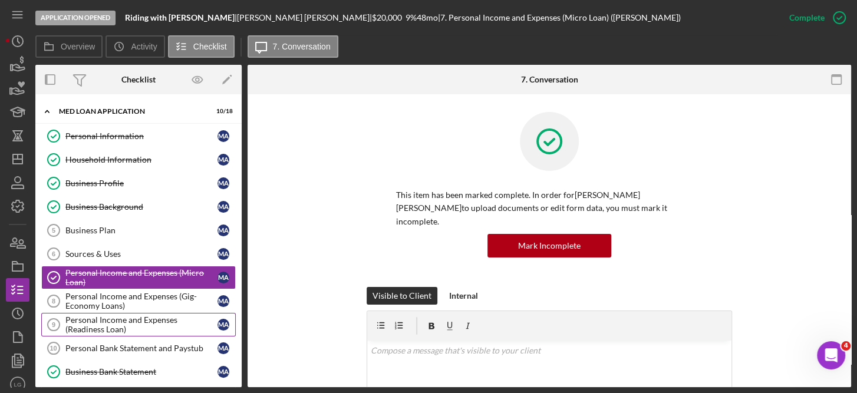
click at [128, 324] on div "Personal Income and Expenses (Readiness Loan)" at bounding box center [141, 325] width 152 height 19
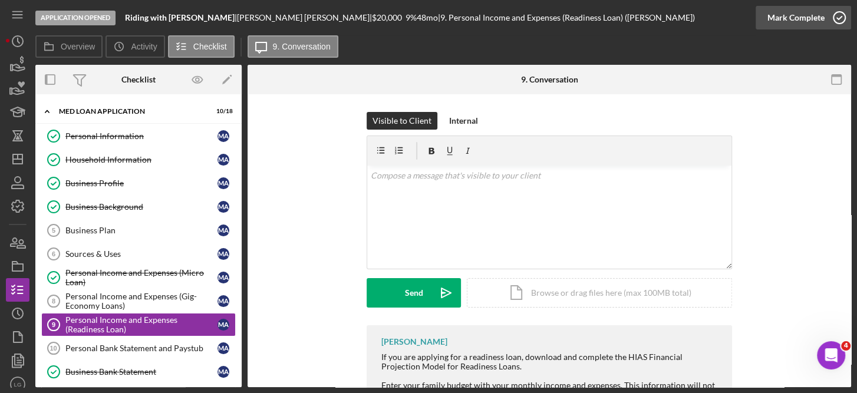
click at [836, 14] on icon "button" at bounding box center [839, 17] width 29 height 29
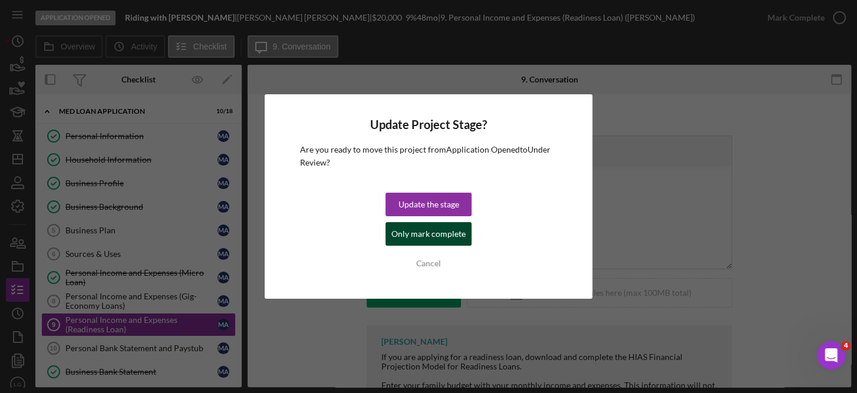
click at [437, 232] on div "Only mark complete" at bounding box center [429, 234] width 74 height 24
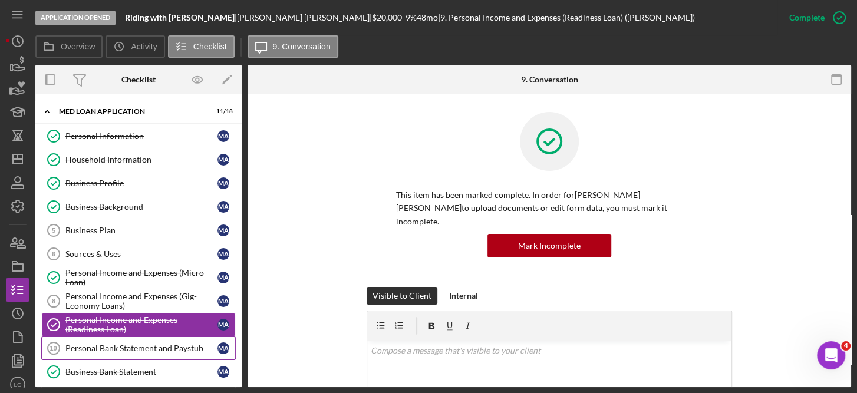
click at [189, 346] on div "Personal Bank Statement and Paystub" at bounding box center [141, 348] width 152 height 9
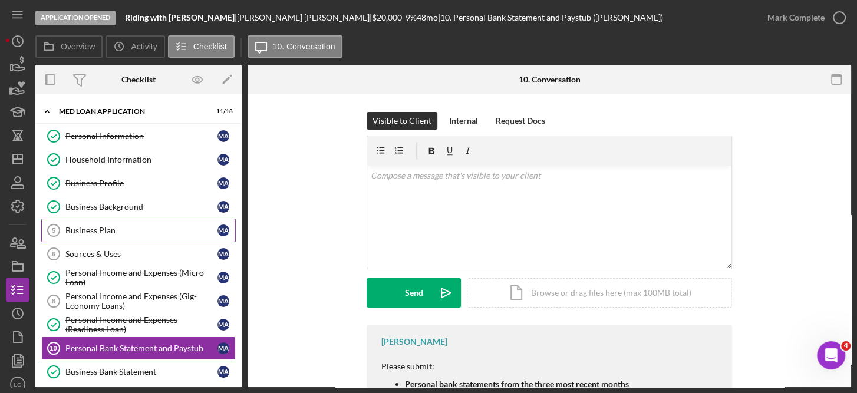
click at [117, 226] on div "Business Plan" at bounding box center [141, 230] width 152 height 9
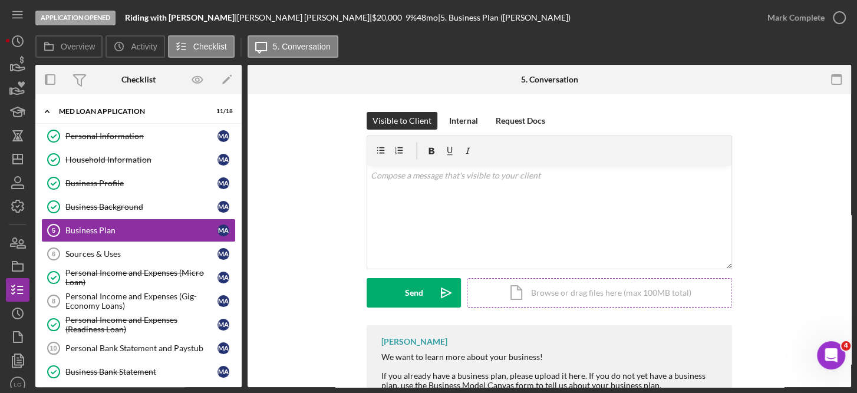
click at [543, 294] on div "Icon/Document Browse or drag files here (max 100MB total) Tap to choose files o…" at bounding box center [599, 292] width 265 height 29
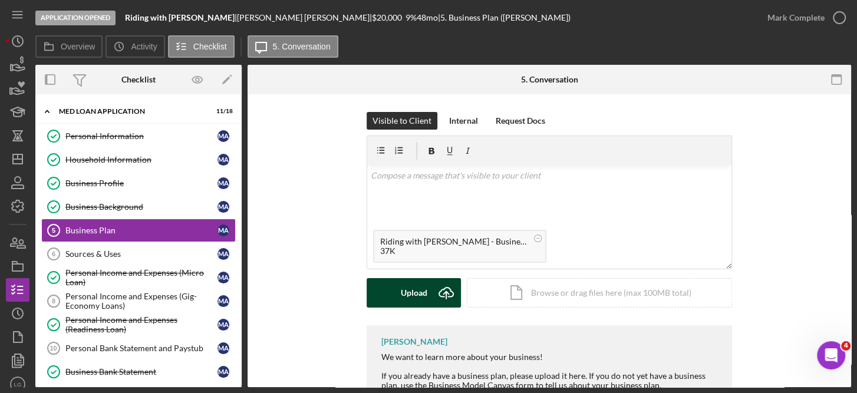
click at [416, 293] on div "Upload" at bounding box center [414, 292] width 27 height 29
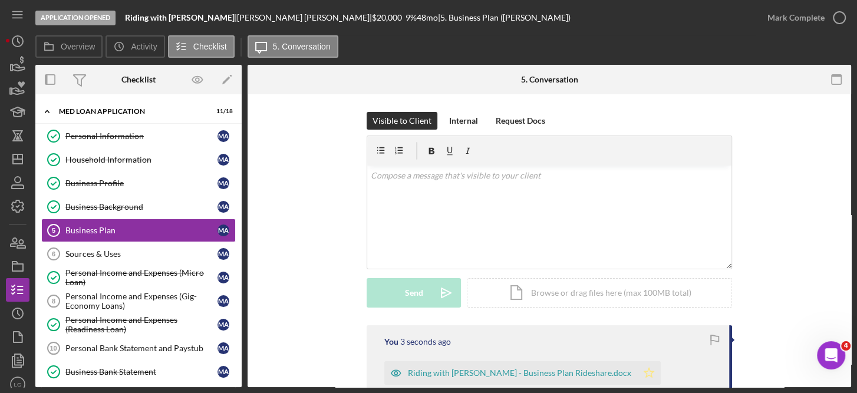
click at [645, 371] on polygon "button" at bounding box center [650, 372] width 10 height 9
click at [843, 14] on icon "button" at bounding box center [839, 17] width 29 height 29
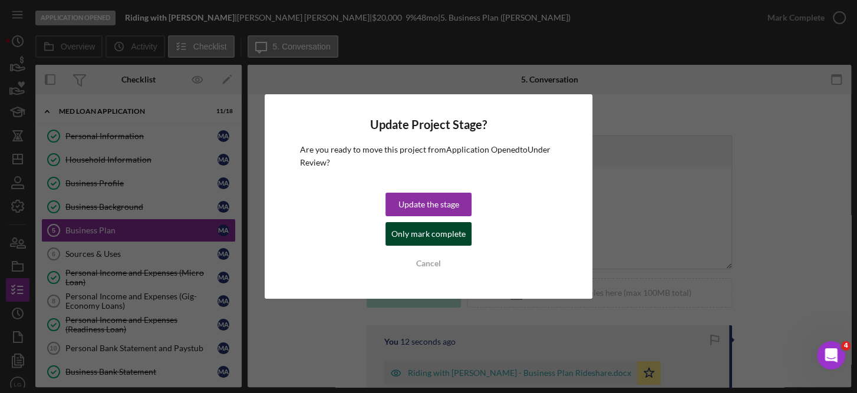
click at [447, 232] on div "Only mark complete" at bounding box center [429, 234] width 74 height 24
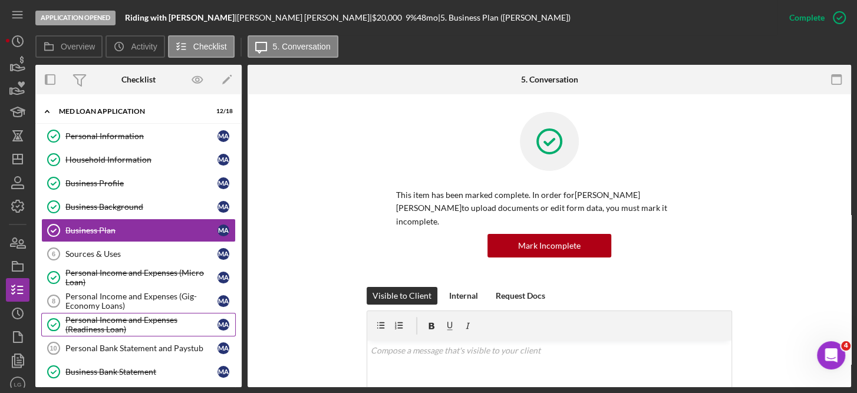
drag, startPoint x: 117, startPoint y: 346, endPoint x: 78, endPoint y: 310, distance: 52.2
click at [117, 346] on div "Personal Bank Statement and Paystub" at bounding box center [141, 348] width 152 height 9
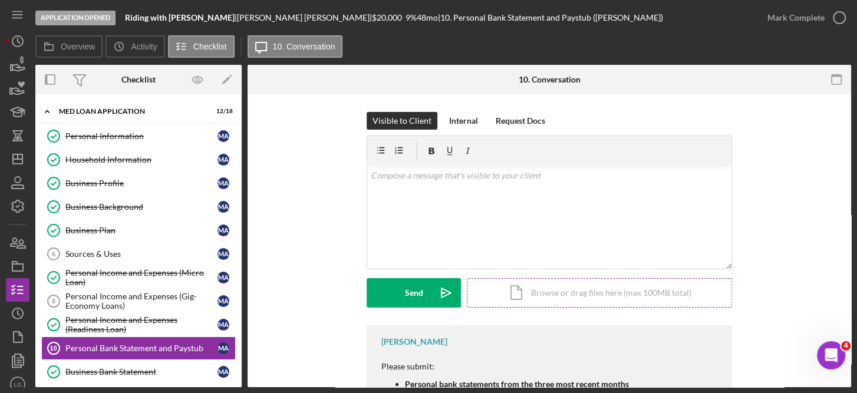
click at [602, 293] on div "Icon/Document Browse or drag files here (max 100MB total) Tap to choose files o…" at bounding box center [599, 292] width 265 height 29
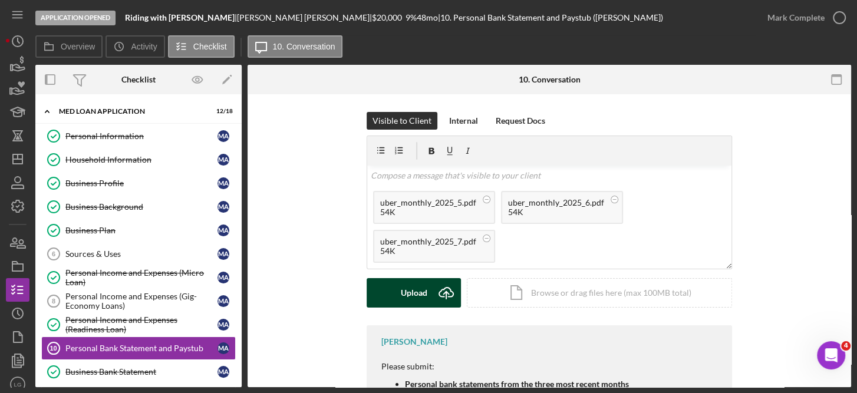
click at [420, 290] on div "Upload" at bounding box center [414, 292] width 27 height 29
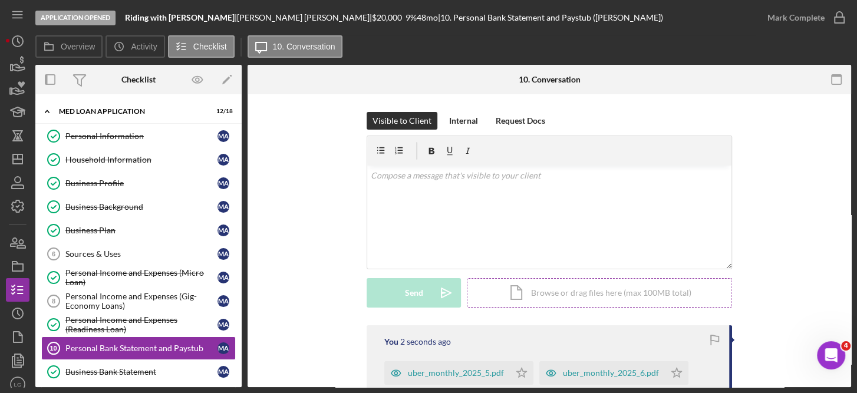
click at [576, 294] on div "Icon/Document Browse or drag files here (max 100MB total) Tap to choose files o…" at bounding box center [599, 292] width 265 height 29
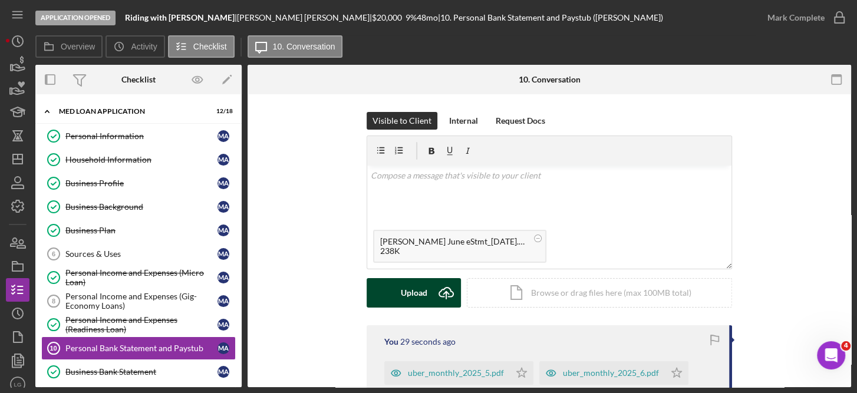
click at [423, 290] on div "Upload" at bounding box center [414, 292] width 27 height 29
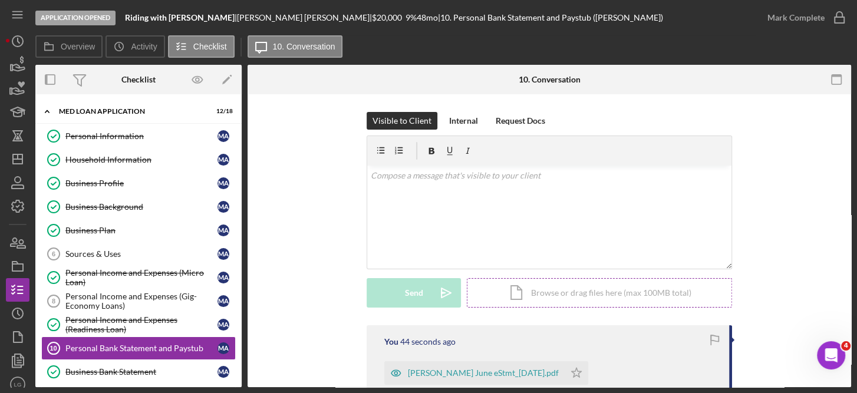
click at [576, 291] on div "Icon/Document Browse or drag files here (max 100MB total) Tap to choose files o…" at bounding box center [599, 292] width 265 height 29
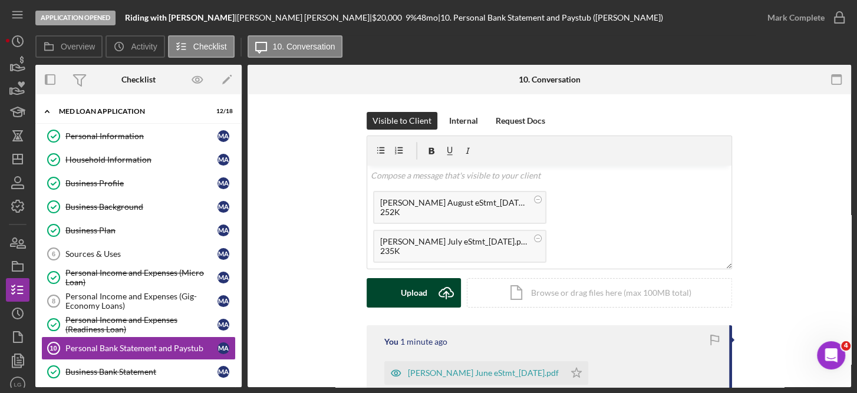
click at [421, 293] on div "Upload" at bounding box center [414, 292] width 27 height 29
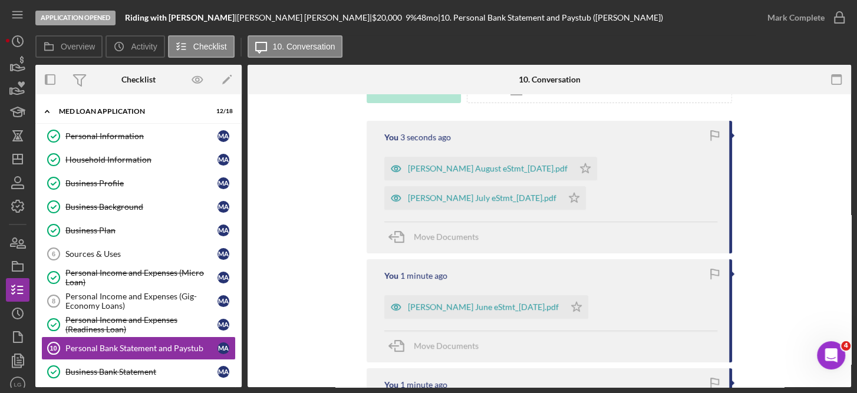
scroll to position [208, 0]
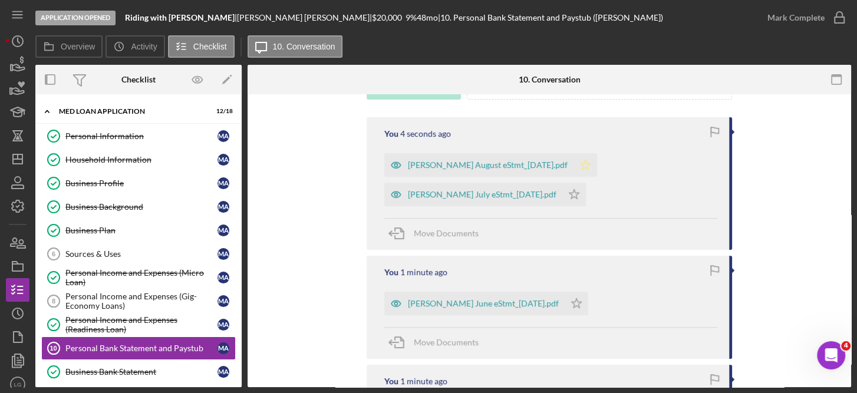
click at [597, 160] on icon "Icon/Star" at bounding box center [586, 165] width 24 height 24
click at [586, 191] on icon "Icon/Star" at bounding box center [575, 195] width 24 height 24
click at [582, 307] on polygon "button" at bounding box center [577, 302] width 10 height 9
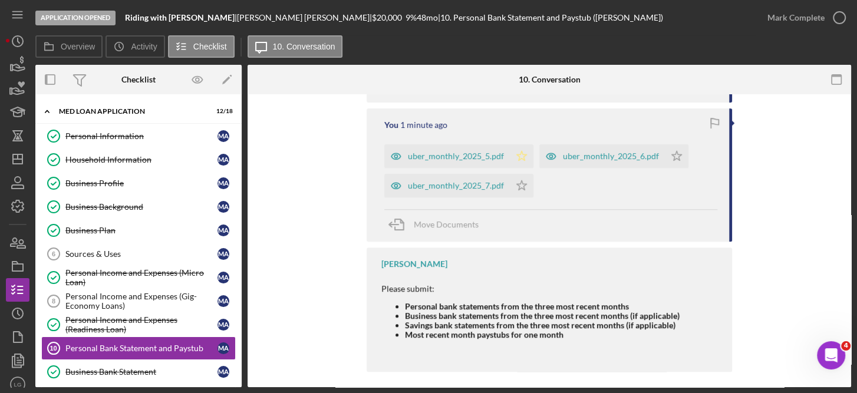
click at [519, 150] on icon "Icon/Star" at bounding box center [522, 156] width 24 height 24
click at [672, 161] on polygon "button" at bounding box center [677, 156] width 10 height 9
click at [676, 153] on icon "Icon/Star" at bounding box center [677, 156] width 24 height 24
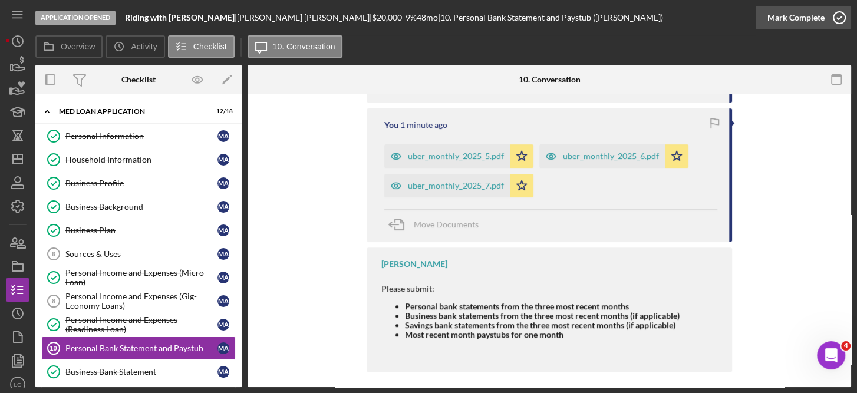
click at [837, 14] on icon "button" at bounding box center [839, 17] width 29 height 29
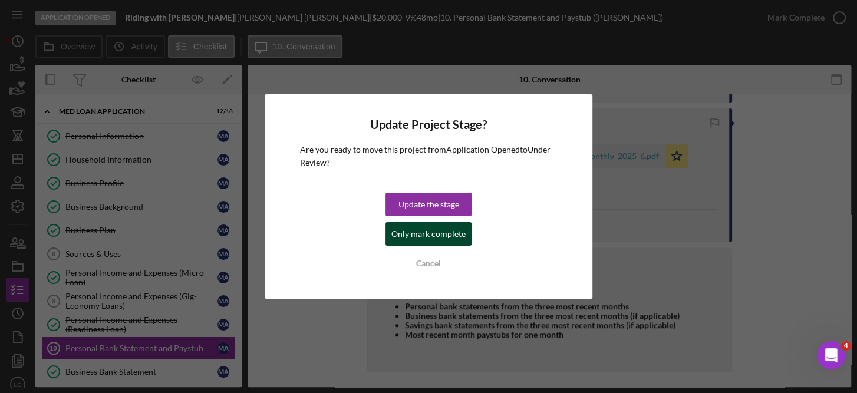
click at [430, 231] on div "Only mark complete" at bounding box center [429, 234] width 74 height 24
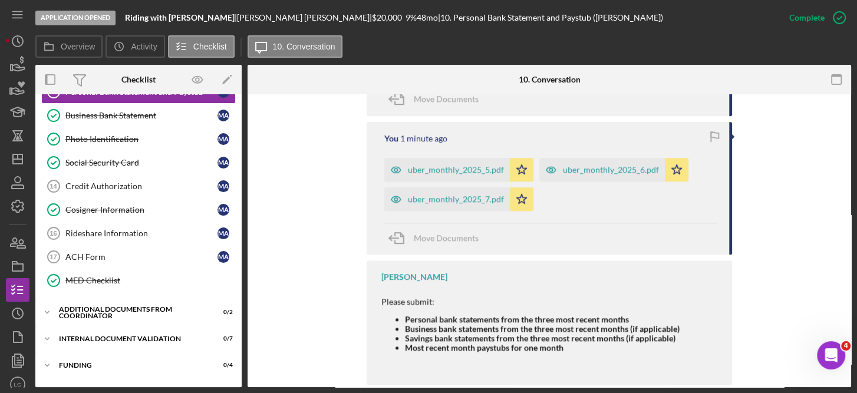
scroll to position [0, 0]
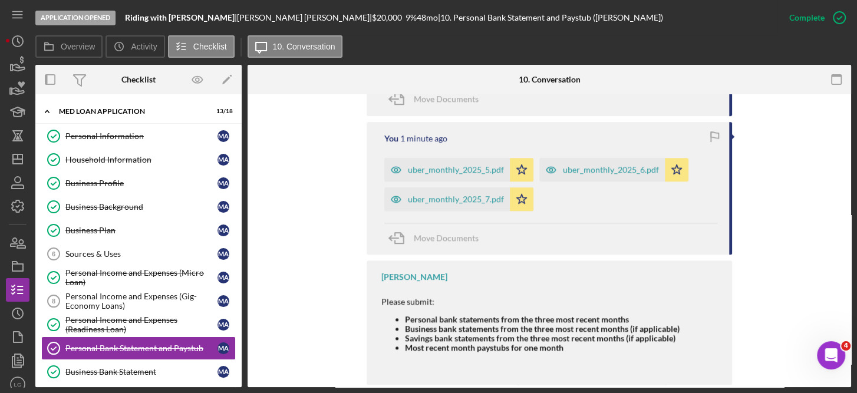
click at [242, 358] on div "Overview Internal Workflow Stage Application Opened Icon/Dropdown Arrow Archive…" at bounding box center [443, 226] width 816 height 323
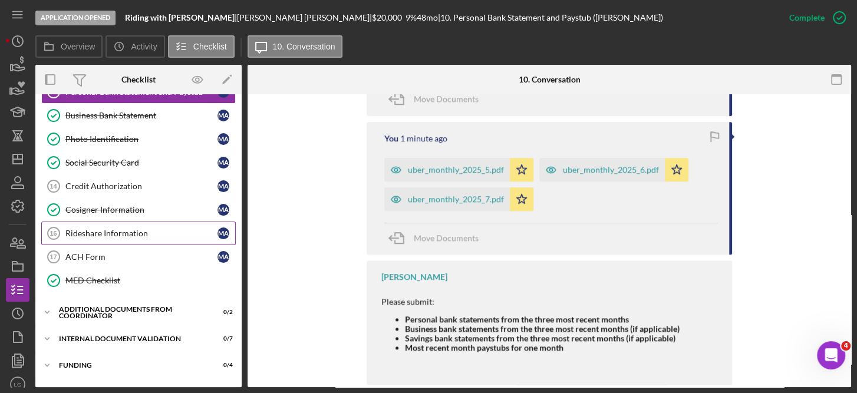
click at [133, 229] on div "Rideshare Information" at bounding box center [141, 233] width 152 height 9
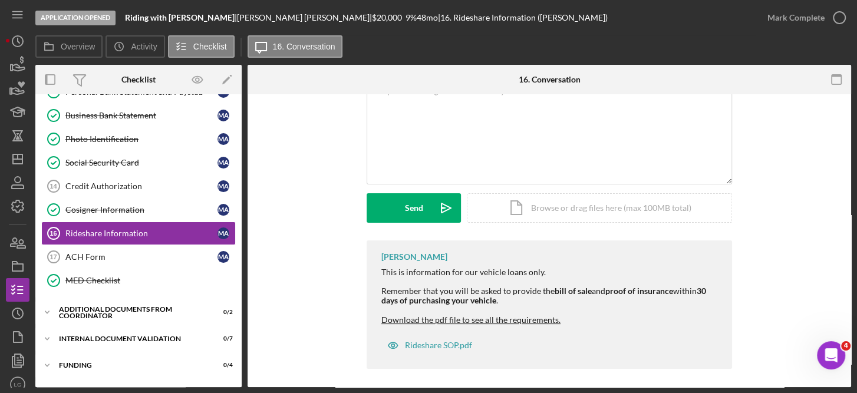
scroll to position [90, 0]
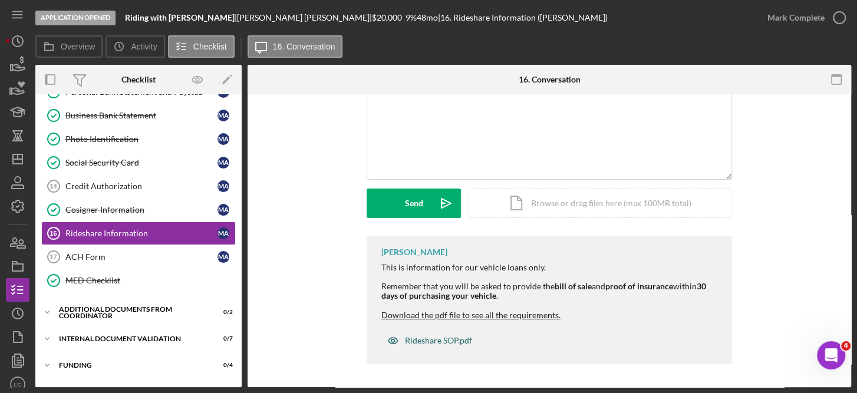
click at [432, 337] on div "Rideshare SOP.pdf" at bounding box center [438, 340] width 67 height 9
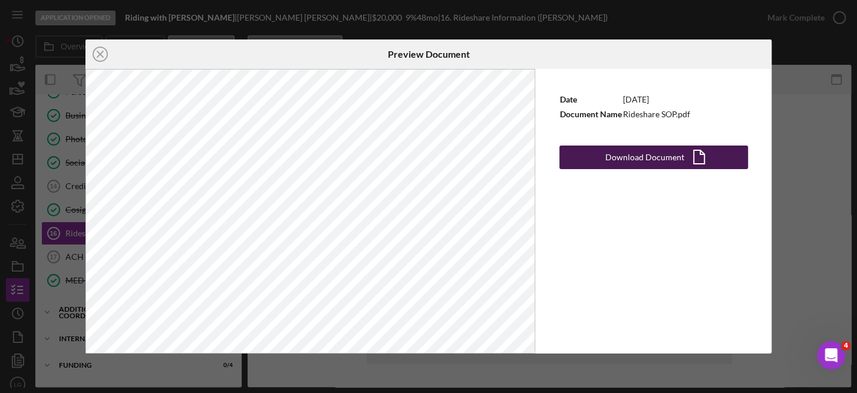
click at [650, 157] on div "Download Document" at bounding box center [645, 158] width 79 height 24
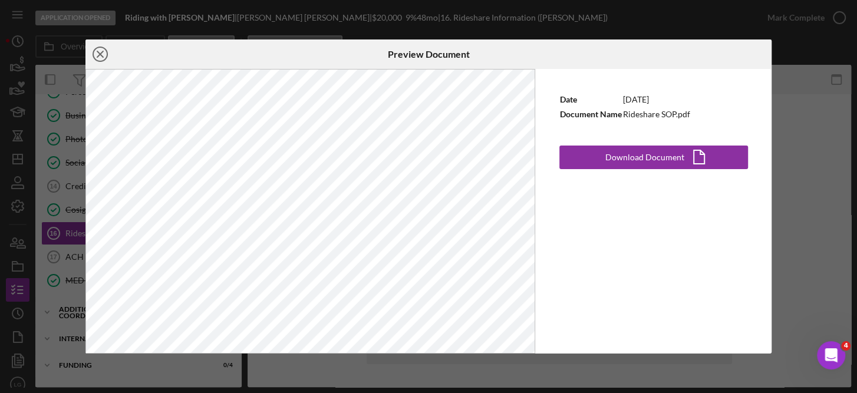
click at [106, 55] on icon "Icon/Close" at bounding box center [100, 54] width 29 height 29
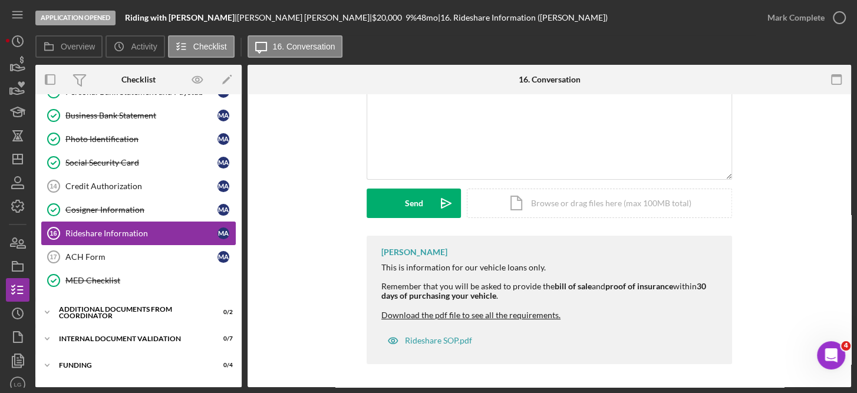
click at [146, 229] on div "Rideshare Information" at bounding box center [141, 233] width 152 height 9
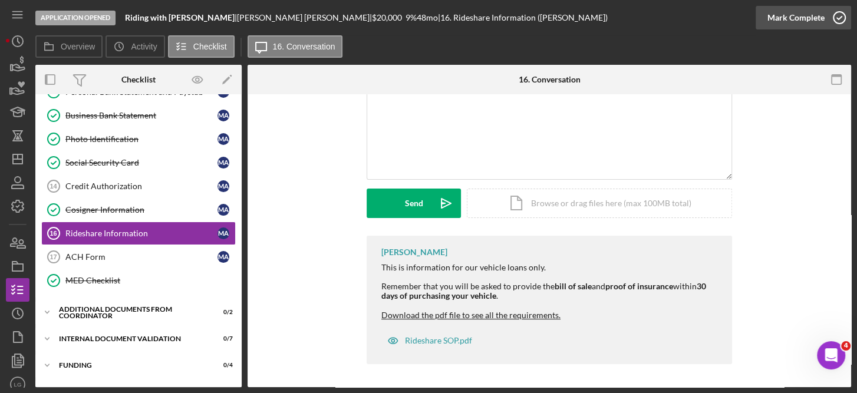
click at [836, 16] on icon "button" at bounding box center [839, 17] width 29 height 29
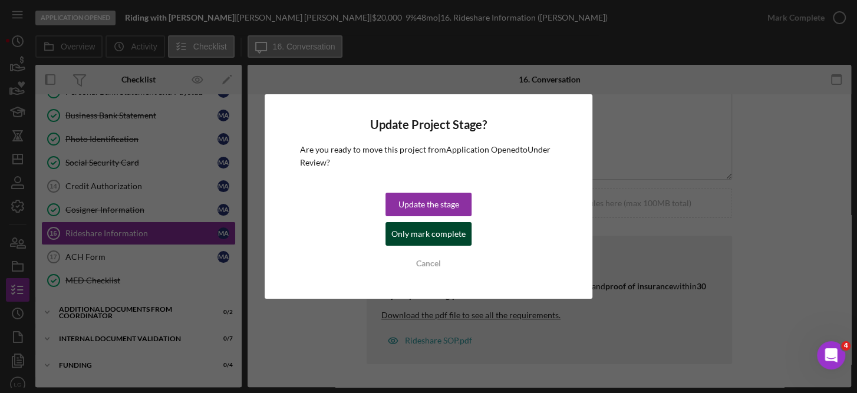
click at [453, 232] on div "Only mark complete" at bounding box center [429, 234] width 74 height 24
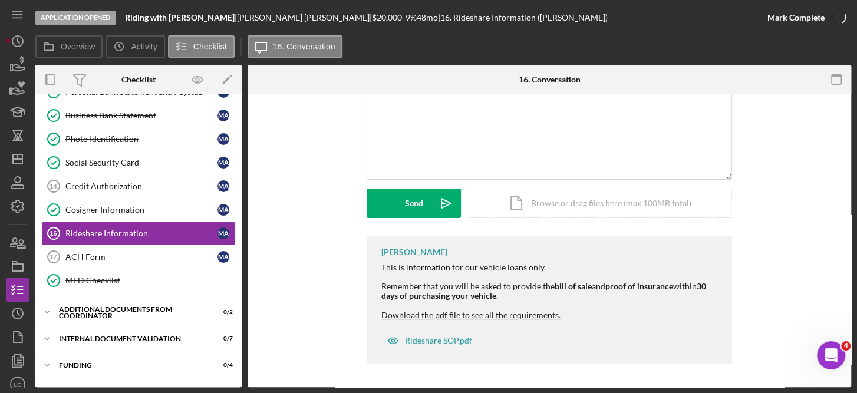
scroll to position [251, 0]
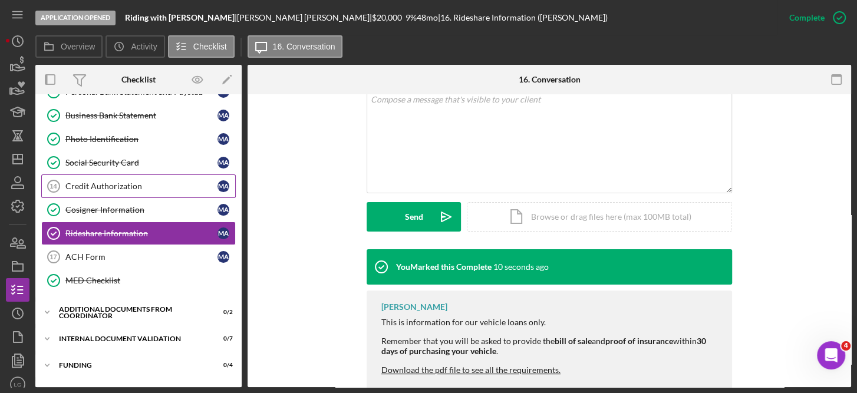
click at [111, 182] on div "Credit Authorization" at bounding box center [141, 186] width 152 height 9
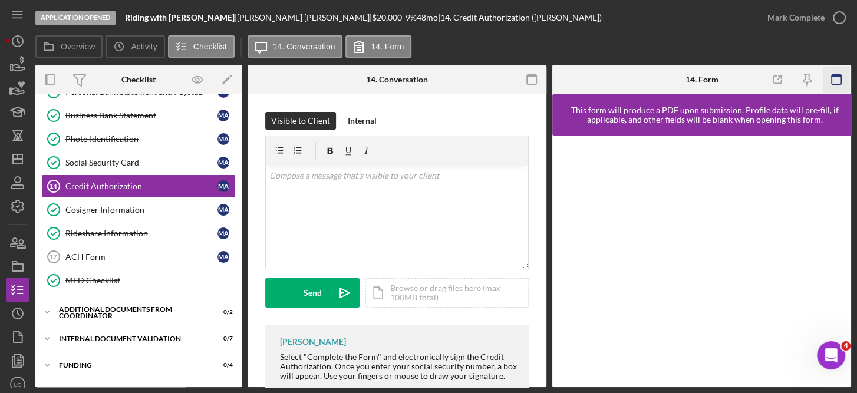
click at [839, 78] on icon "button" at bounding box center [837, 80] width 27 height 27
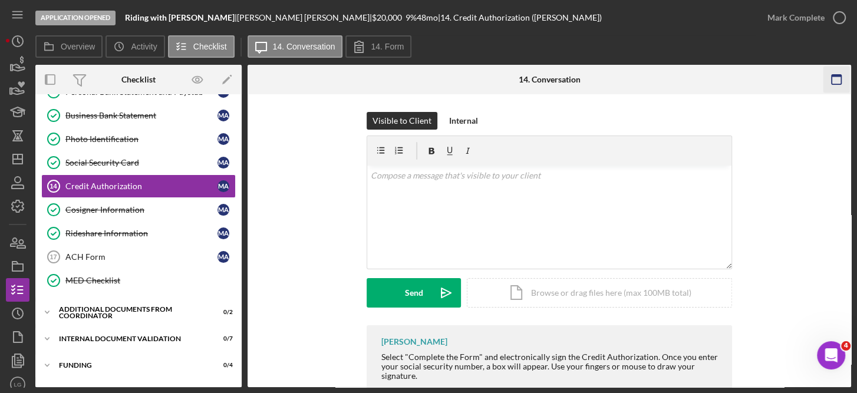
click at [830, 80] on icon "button" at bounding box center [836, 80] width 27 height 27
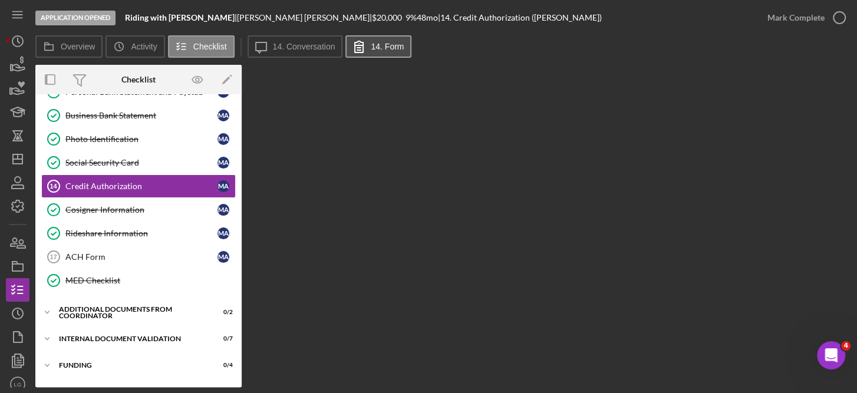
click at [381, 45] on label "14. Form" at bounding box center [387, 46] width 33 height 9
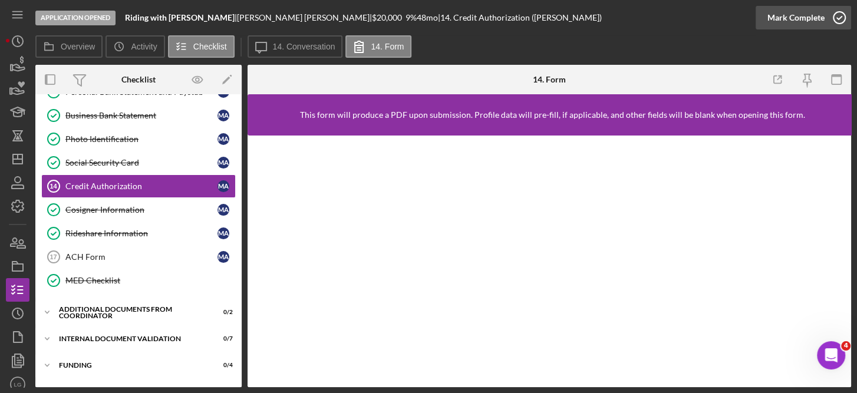
click at [843, 21] on icon "button" at bounding box center [839, 17] width 29 height 29
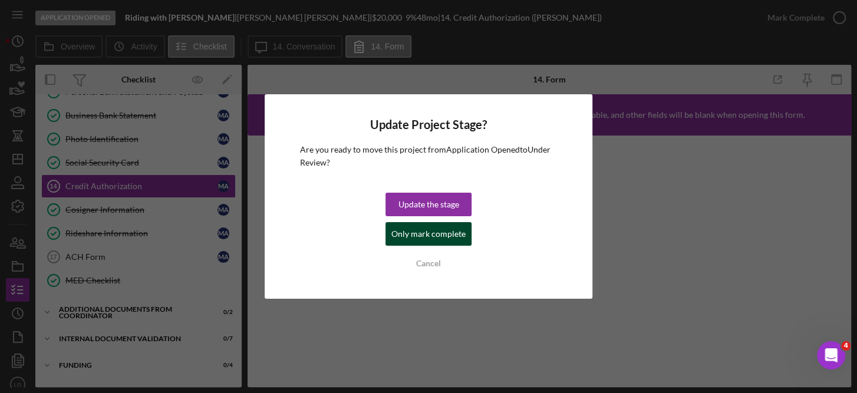
click at [434, 238] on div "Only mark complete" at bounding box center [429, 234] width 74 height 24
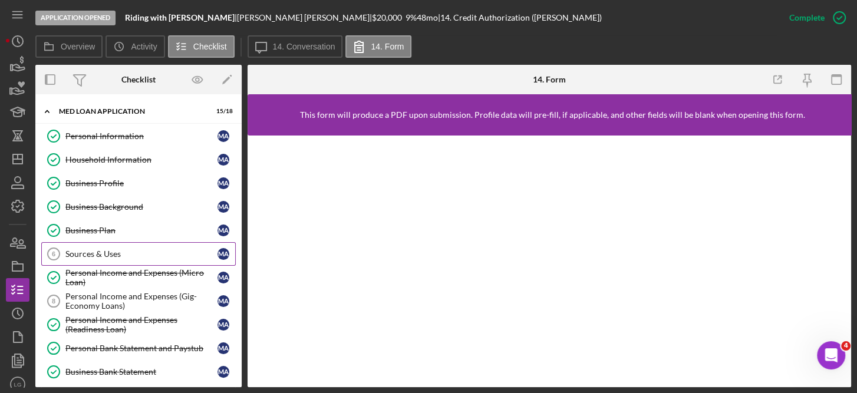
click at [121, 251] on div "Sources & Uses" at bounding box center [141, 253] width 152 height 9
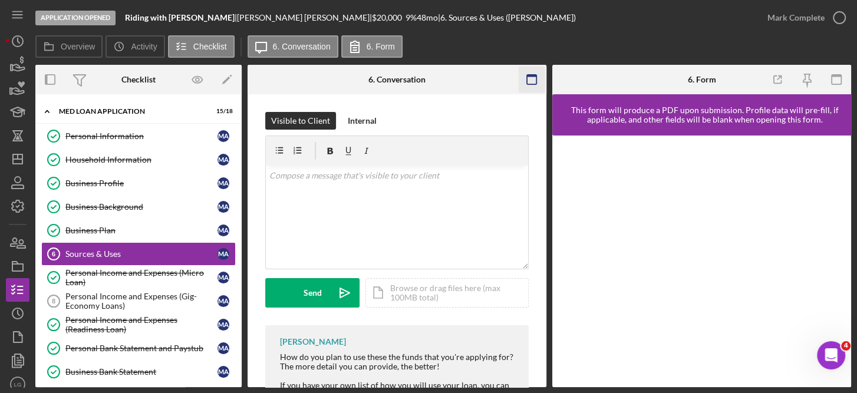
click at [528, 79] on icon "button" at bounding box center [532, 80] width 27 height 27
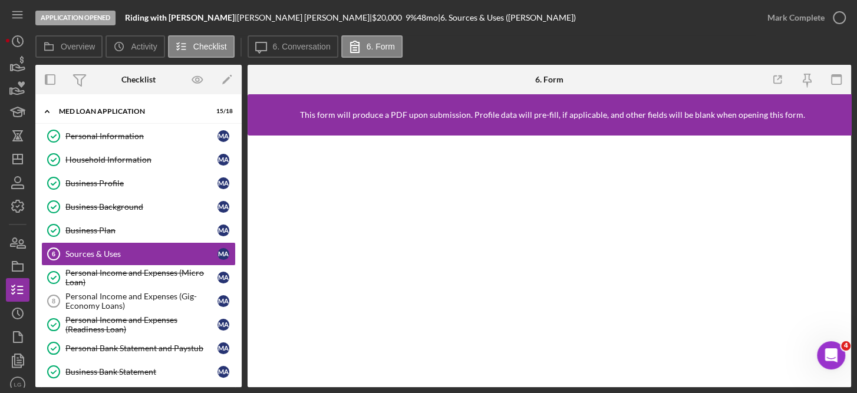
click at [845, 169] on div at bounding box center [550, 262] width 604 height 252
click at [846, 14] on icon "button" at bounding box center [839, 17] width 29 height 29
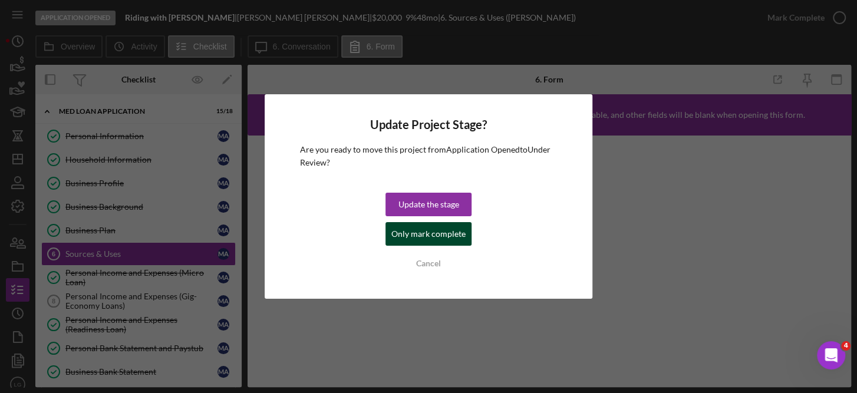
click at [431, 235] on div "Only mark complete" at bounding box center [429, 234] width 74 height 24
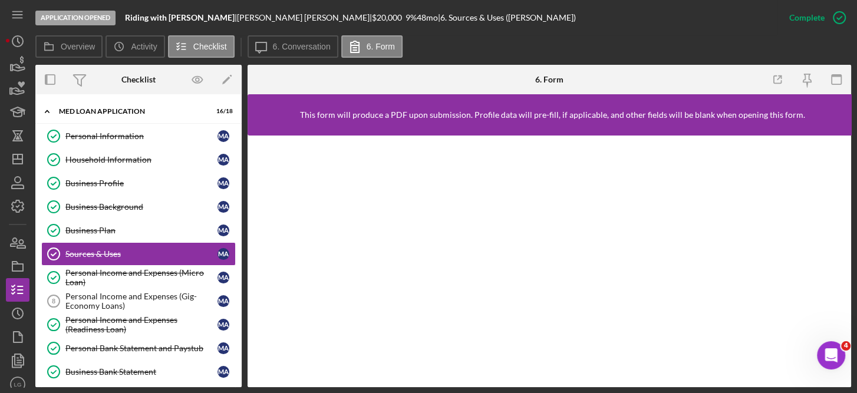
click at [241, 78] on link "Icon/Edit" at bounding box center [226, 79] width 29 height 29
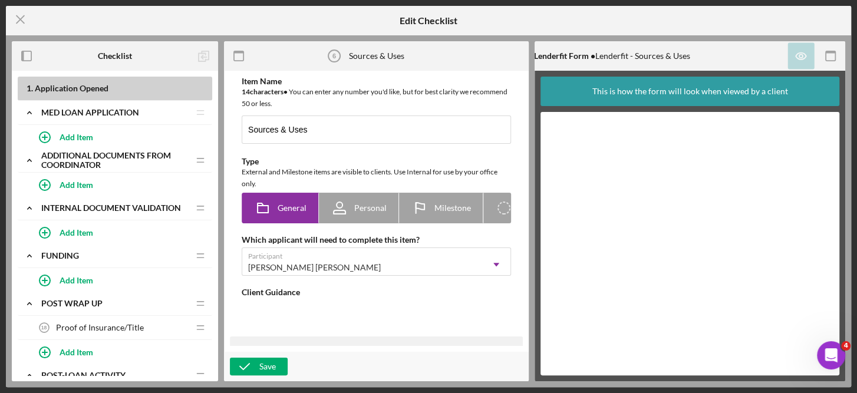
type textarea "<div>How do you plan to use these the funds that you're applying for? The more …"
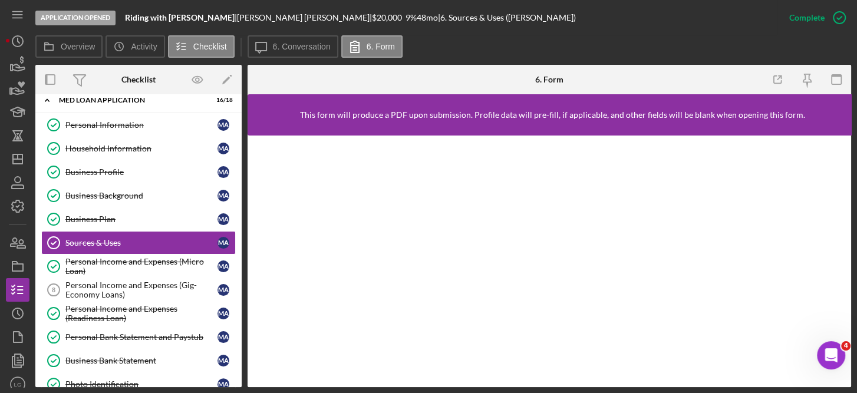
scroll to position [268, 0]
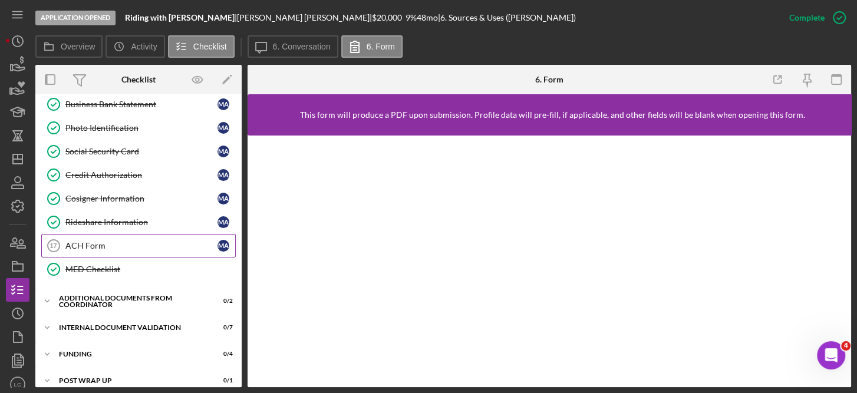
click at [92, 241] on div "ACH Form" at bounding box center [141, 245] width 152 height 9
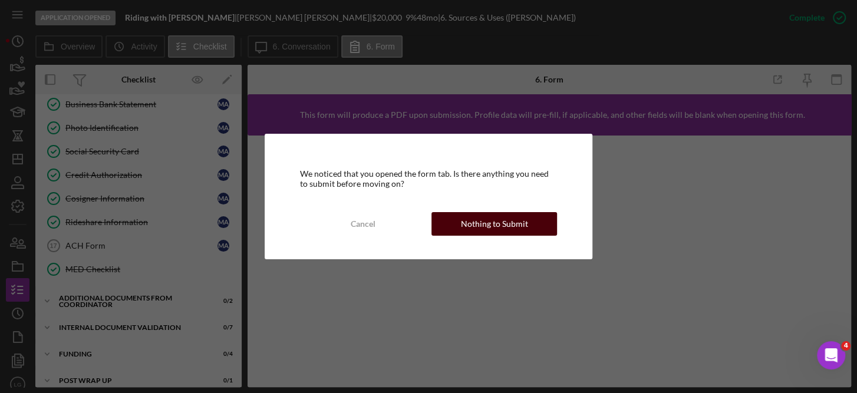
click at [515, 222] on div "Nothing to Submit" at bounding box center [494, 224] width 67 height 24
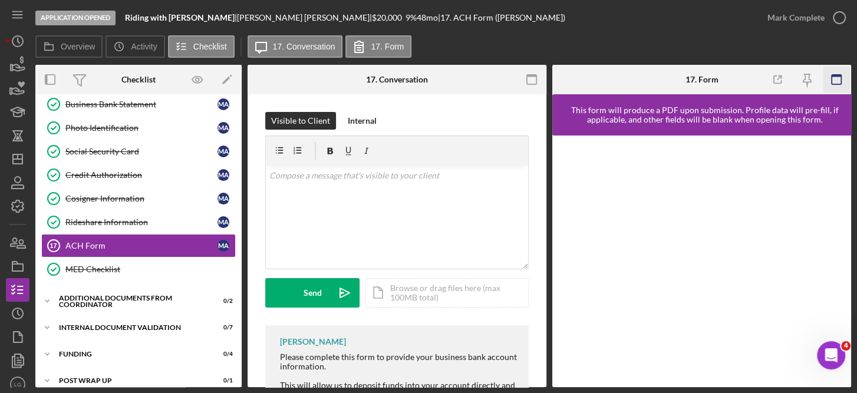
click at [836, 78] on icon "button" at bounding box center [837, 80] width 27 height 27
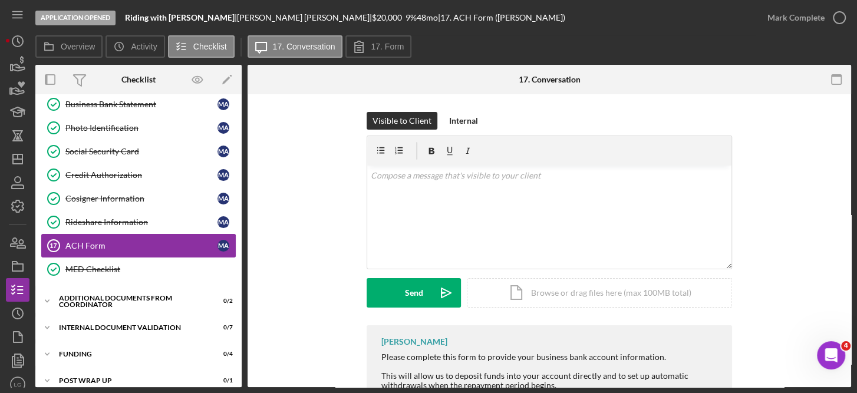
click at [107, 241] on div "ACH Form" at bounding box center [141, 245] width 152 height 9
click at [389, 43] on label "17. Form" at bounding box center [387, 46] width 33 height 9
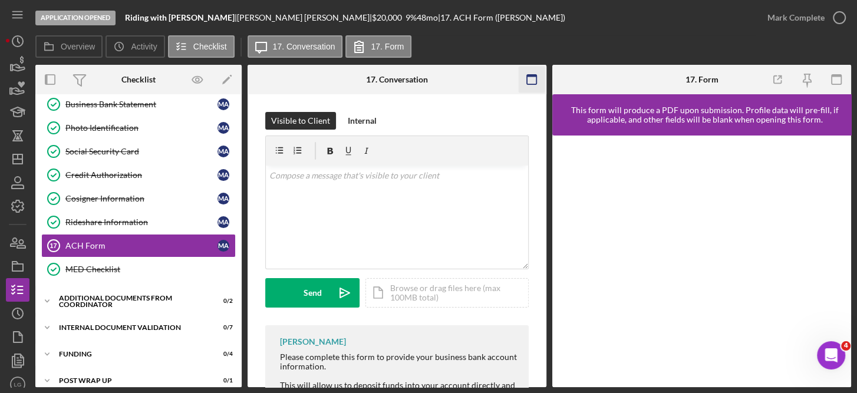
click at [530, 73] on icon "button" at bounding box center [532, 80] width 27 height 27
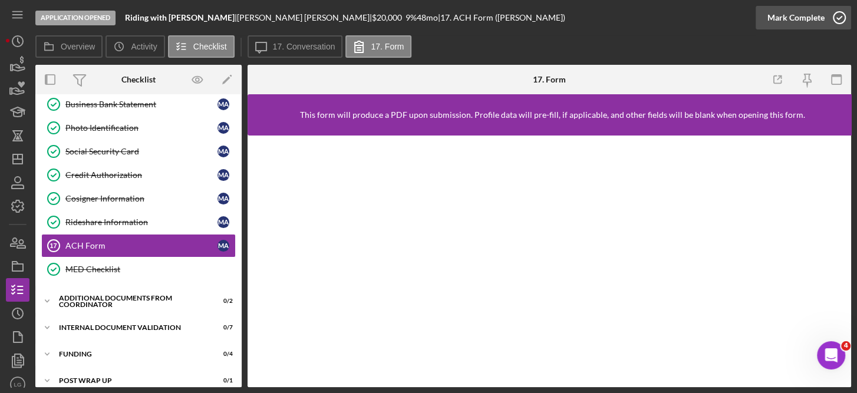
click at [836, 17] on icon "button" at bounding box center [839, 17] width 29 height 29
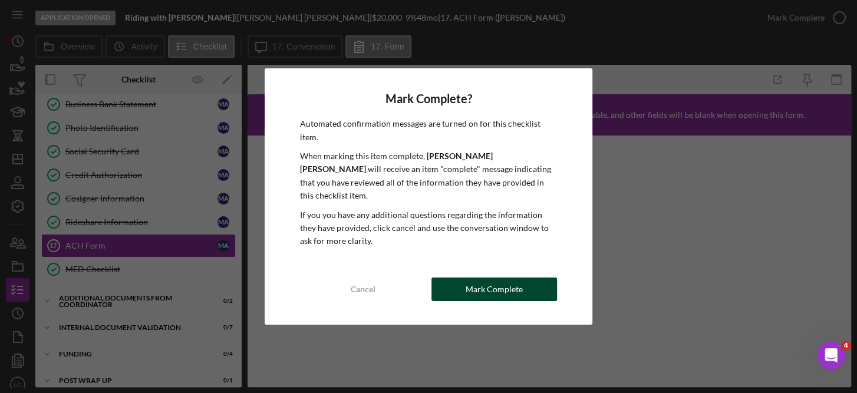
click at [495, 280] on div "Mark Complete" at bounding box center [494, 290] width 57 height 24
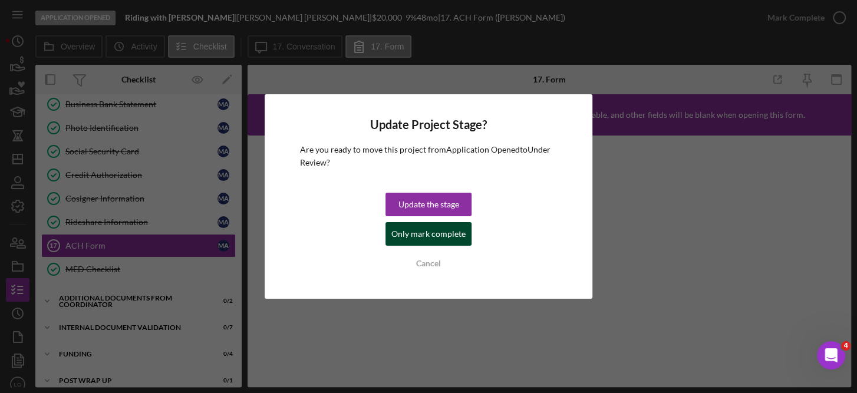
click at [452, 230] on div "Only mark complete" at bounding box center [429, 234] width 74 height 24
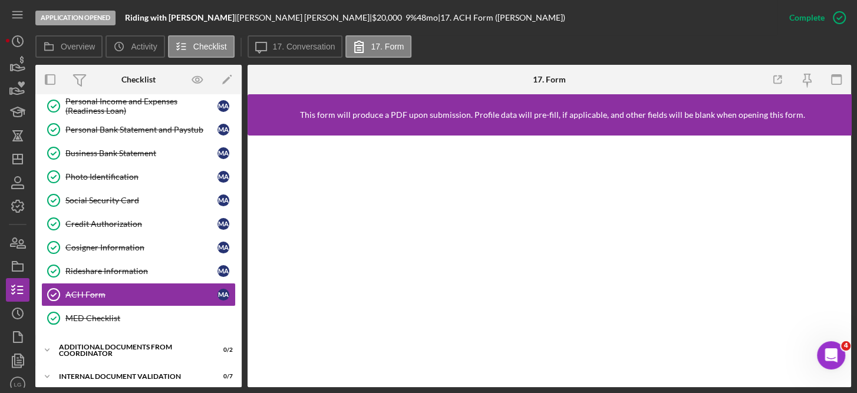
scroll to position [219, 0]
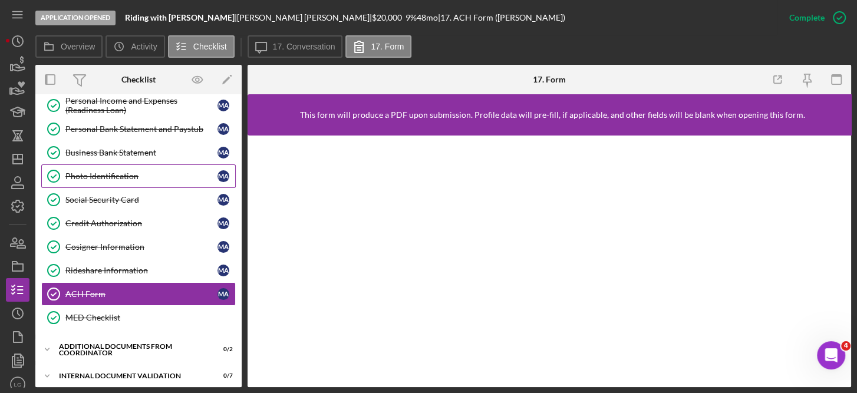
click at [134, 172] on div "Photo Identification" at bounding box center [141, 176] width 152 height 9
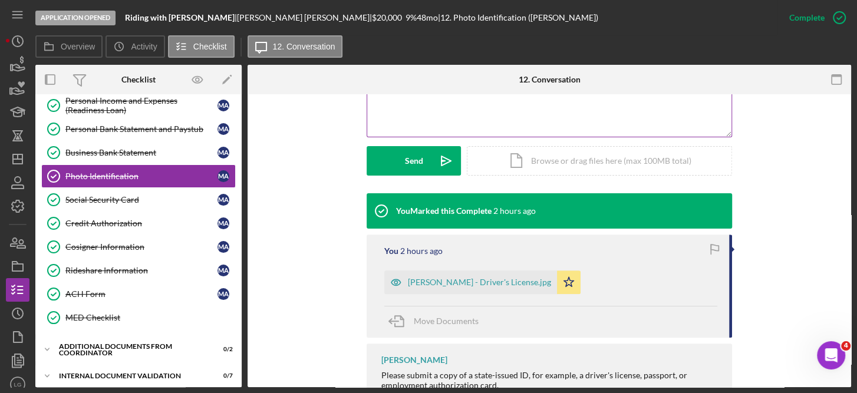
scroll to position [307, 0]
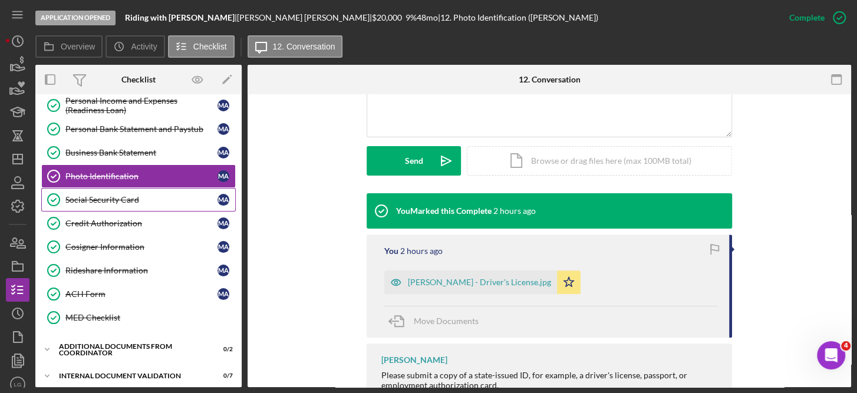
click at [121, 199] on div "Social Security Card" at bounding box center [141, 199] width 152 height 9
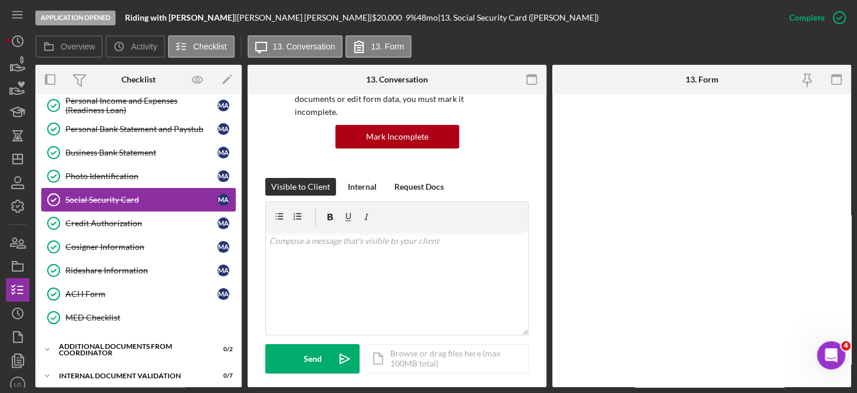
scroll to position [93, 0]
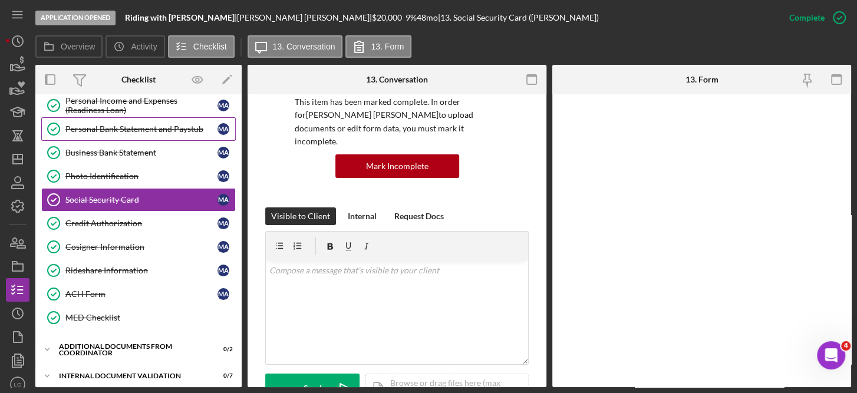
click at [147, 127] on div "Personal Bank Statement and Paystub" at bounding box center [141, 128] width 152 height 9
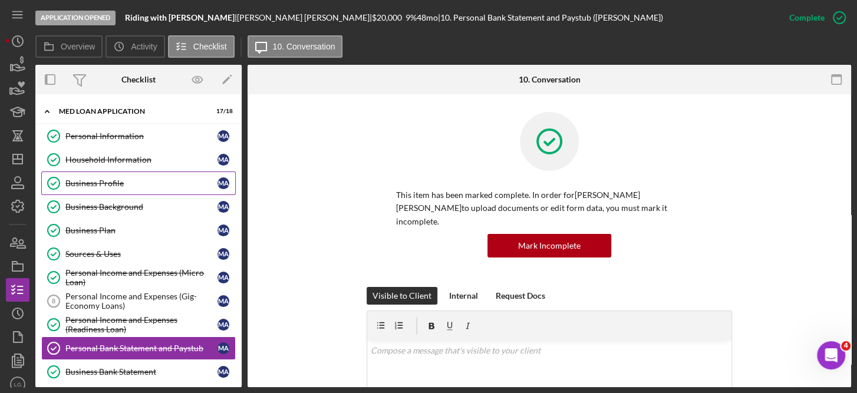
click at [100, 176] on link "Business Profile Business Profile M A" at bounding box center [138, 184] width 195 height 24
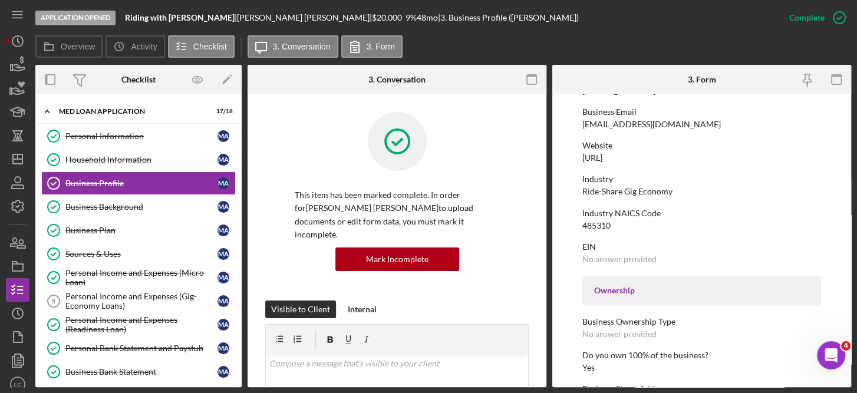
scroll to position [213, 0]
click at [834, 19] on icon "button" at bounding box center [839, 17] width 29 height 29
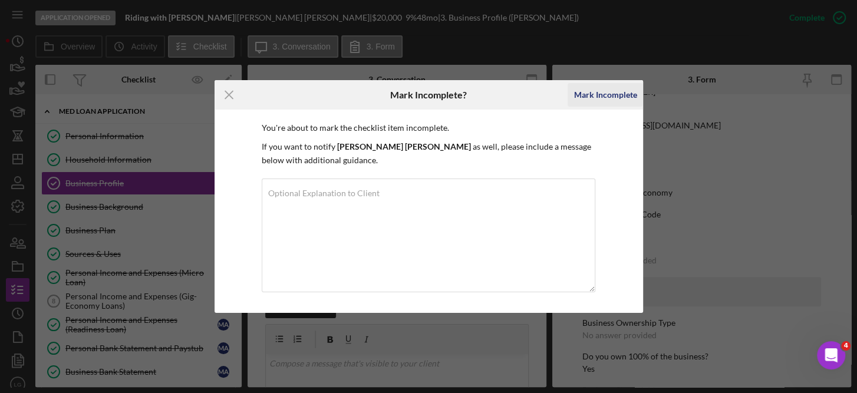
click at [618, 90] on div "Mark Incomplete" at bounding box center [605, 95] width 63 height 24
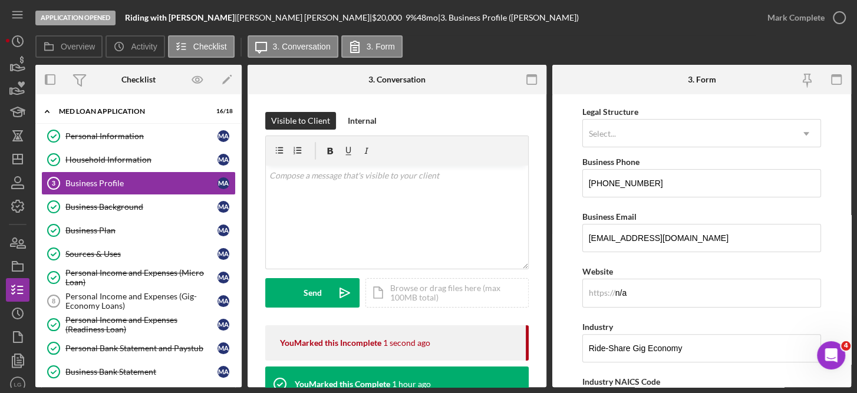
scroll to position [365, 0]
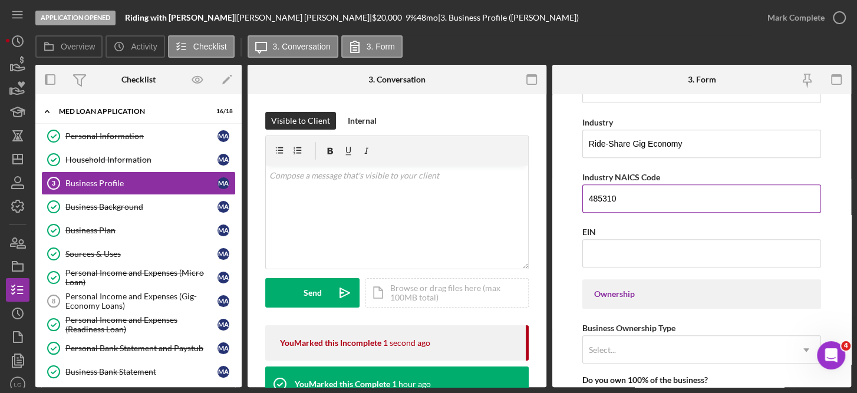
click at [632, 193] on input "485310" at bounding box center [702, 199] width 239 height 28
type input "485300"
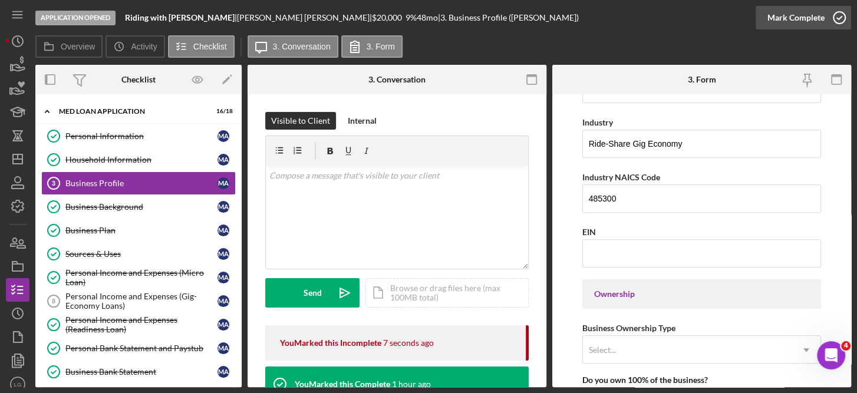
click at [832, 18] on icon "button" at bounding box center [839, 17] width 29 height 29
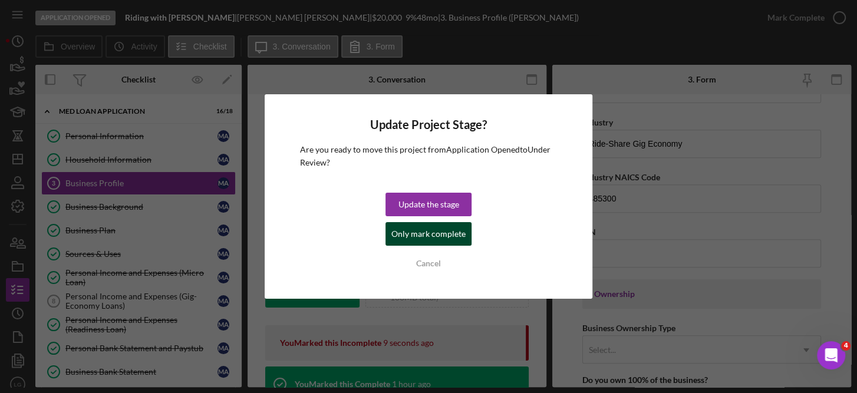
click at [442, 232] on div "Only mark complete" at bounding box center [429, 234] width 74 height 24
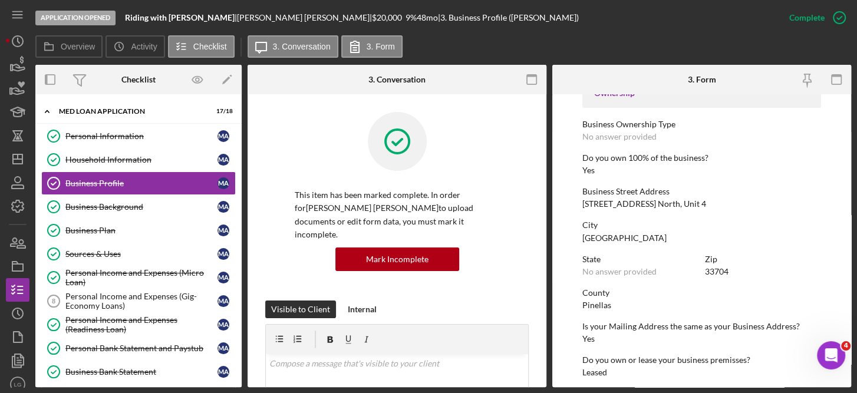
scroll to position [213, 0]
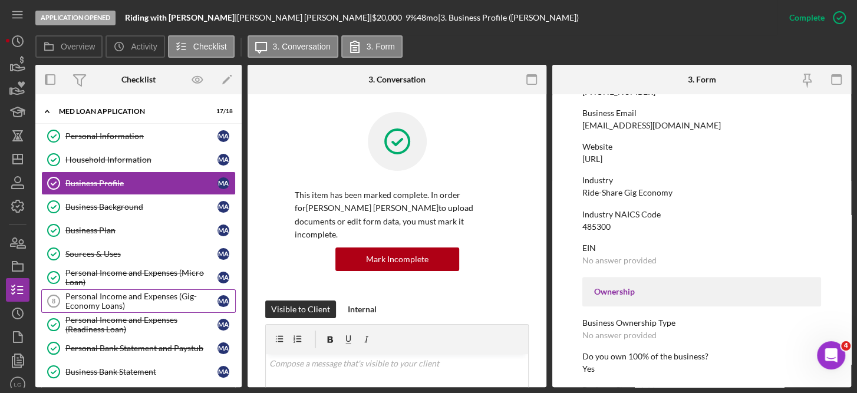
click at [175, 297] on div "Personal Income and Expenses (Gig-Economy Loans)" at bounding box center [141, 301] width 152 height 19
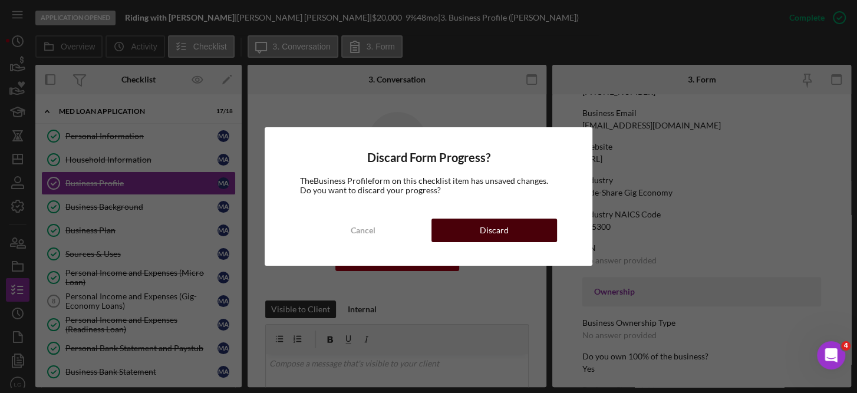
click at [489, 231] on div "Discard" at bounding box center [494, 231] width 29 height 24
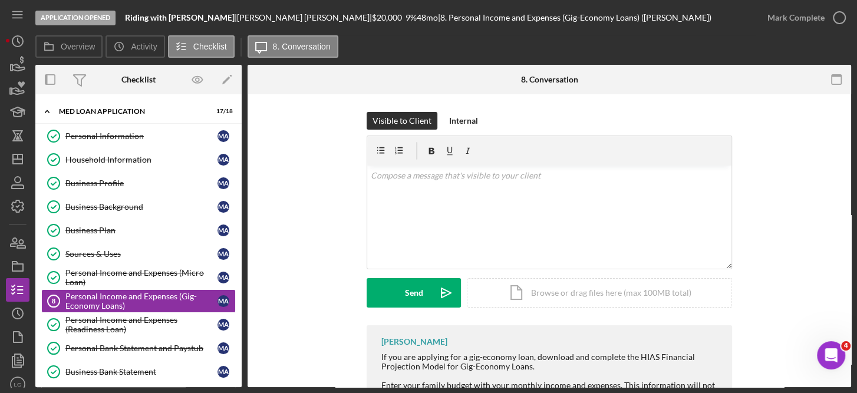
click at [845, 318] on div "Visible to Client Internal v Color teal Color pink Remove color Add row above A…" at bounding box center [550, 300] width 604 height 412
click at [851, 316] on div "Application Opened Riding with [PERSON_NAME] | [PERSON_NAME] [PERSON_NAME] | $2…" at bounding box center [428, 196] width 857 height 393
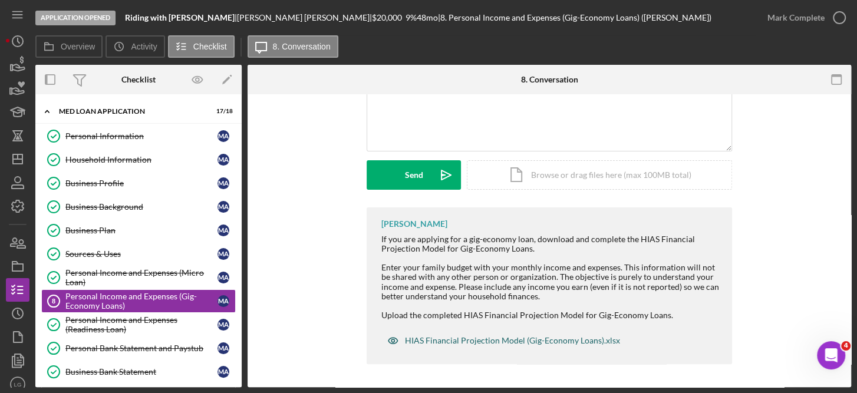
click at [515, 335] on div "HIAS Financial Projection Model (Gig-Economy Loans).xlsx" at bounding box center [504, 341] width 245 height 24
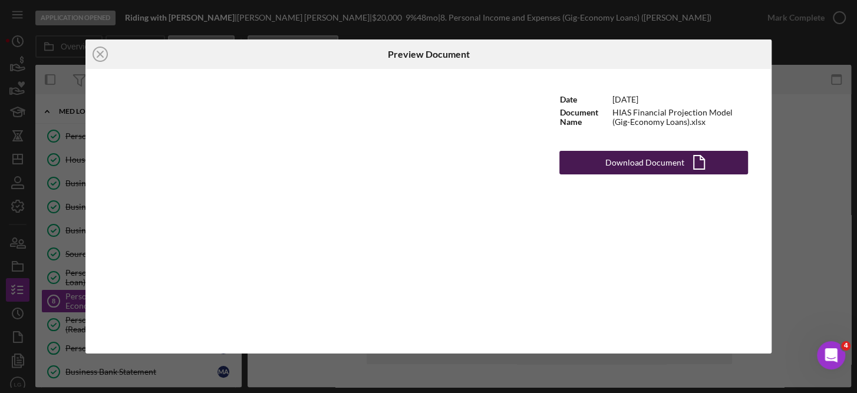
click at [666, 159] on div "Download Document" at bounding box center [645, 163] width 79 height 24
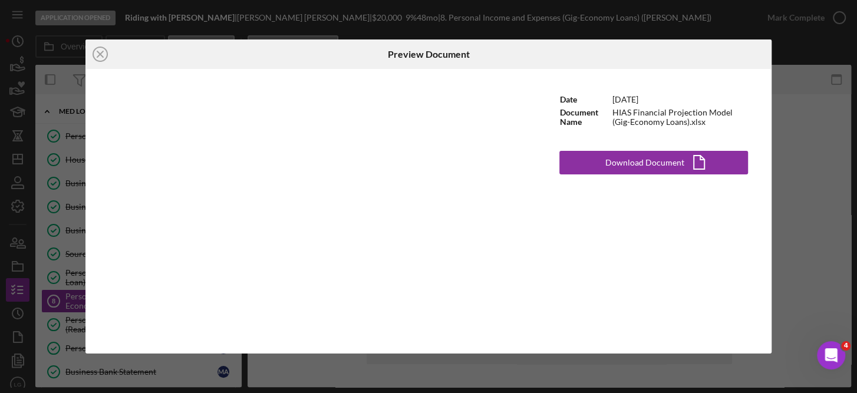
click at [801, 103] on div "Icon/Close Preview Document Date [DATE] Document Name HIAS Financial Projection…" at bounding box center [428, 196] width 857 height 393
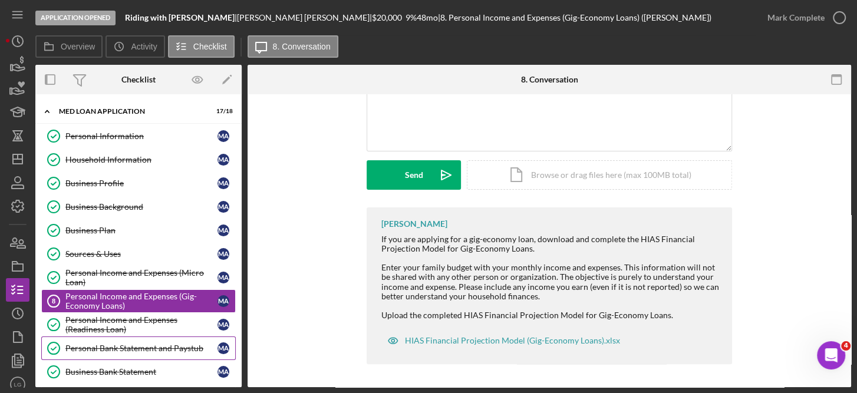
click at [165, 344] on div "Personal Bank Statement and Paystub" at bounding box center [141, 348] width 152 height 9
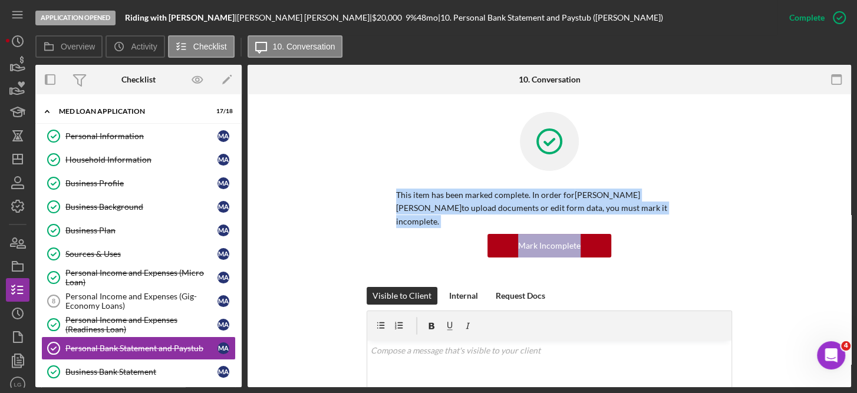
drag, startPoint x: 852, startPoint y: 144, endPoint x: 859, endPoint y: 226, distance: 82.8
click at [857, 226] on html "Application Opened Riding with [PERSON_NAME] | [PERSON_NAME] [PERSON_NAME] | $2…" at bounding box center [428, 196] width 857 height 393
drag, startPoint x: 859, startPoint y: 226, endPoint x: 846, endPoint y: 271, distance: 46.1
click at [836, 14] on icon "button" at bounding box center [839, 17] width 29 height 29
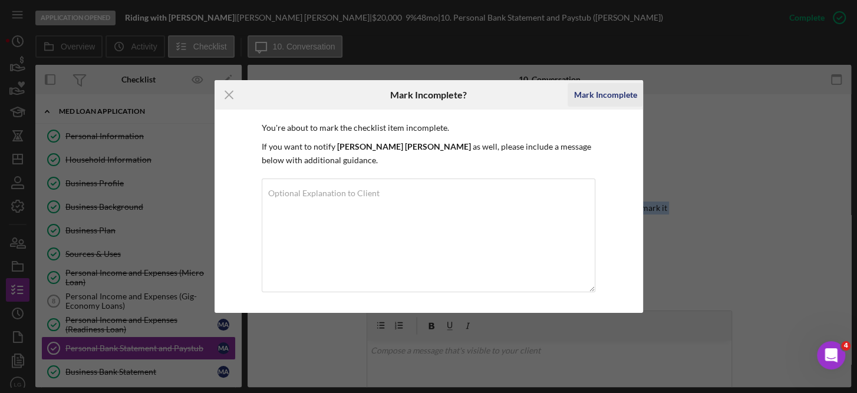
click at [604, 89] on div "Mark Incomplete" at bounding box center [605, 95] width 63 height 24
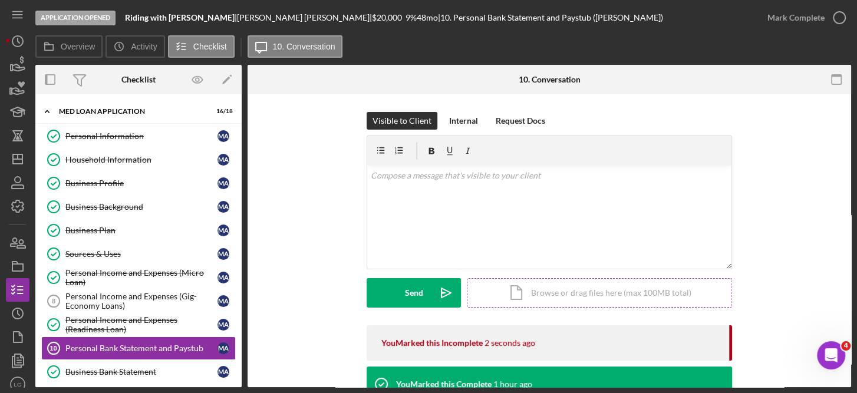
click at [581, 293] on div "Icon/Document Browse or drag files here (max 100MB total) Tap to choose files o…" at bounding box center [599, 292] width 265 height 29
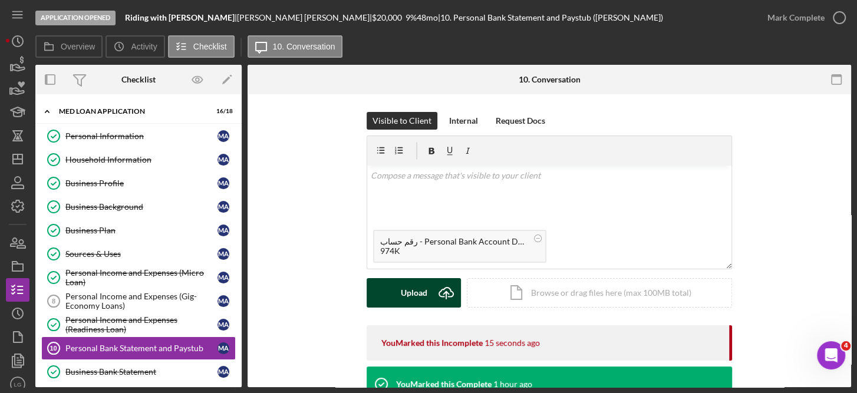
click at [416, 283] on div "Upload" at bounding box center [414, 292] width 27 height 29
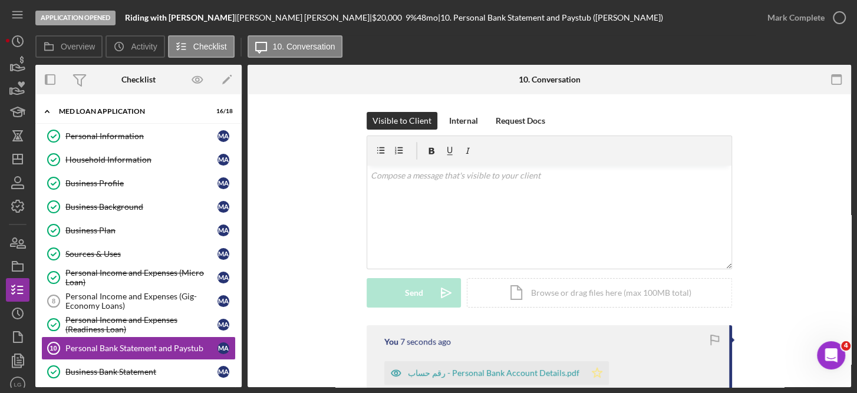
click at [593, 369] on polygon "button" at bounding box center [598, 372] width 10 height 9
click at [842, 12] on icon "button" at bounding box center [839, 17] width 29 height 29
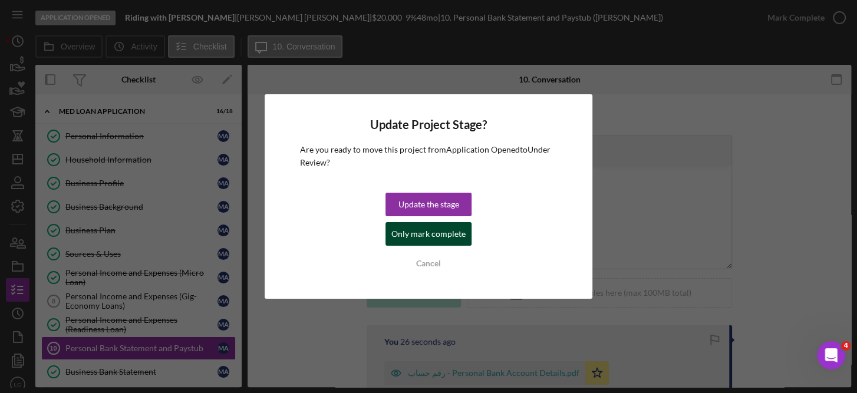
click at [449, 232] on div "Only mark complete" at bounding box center [429, 234] width 74 height 24
